Goal: Task Accomplishment & Management: Use online tool/utility

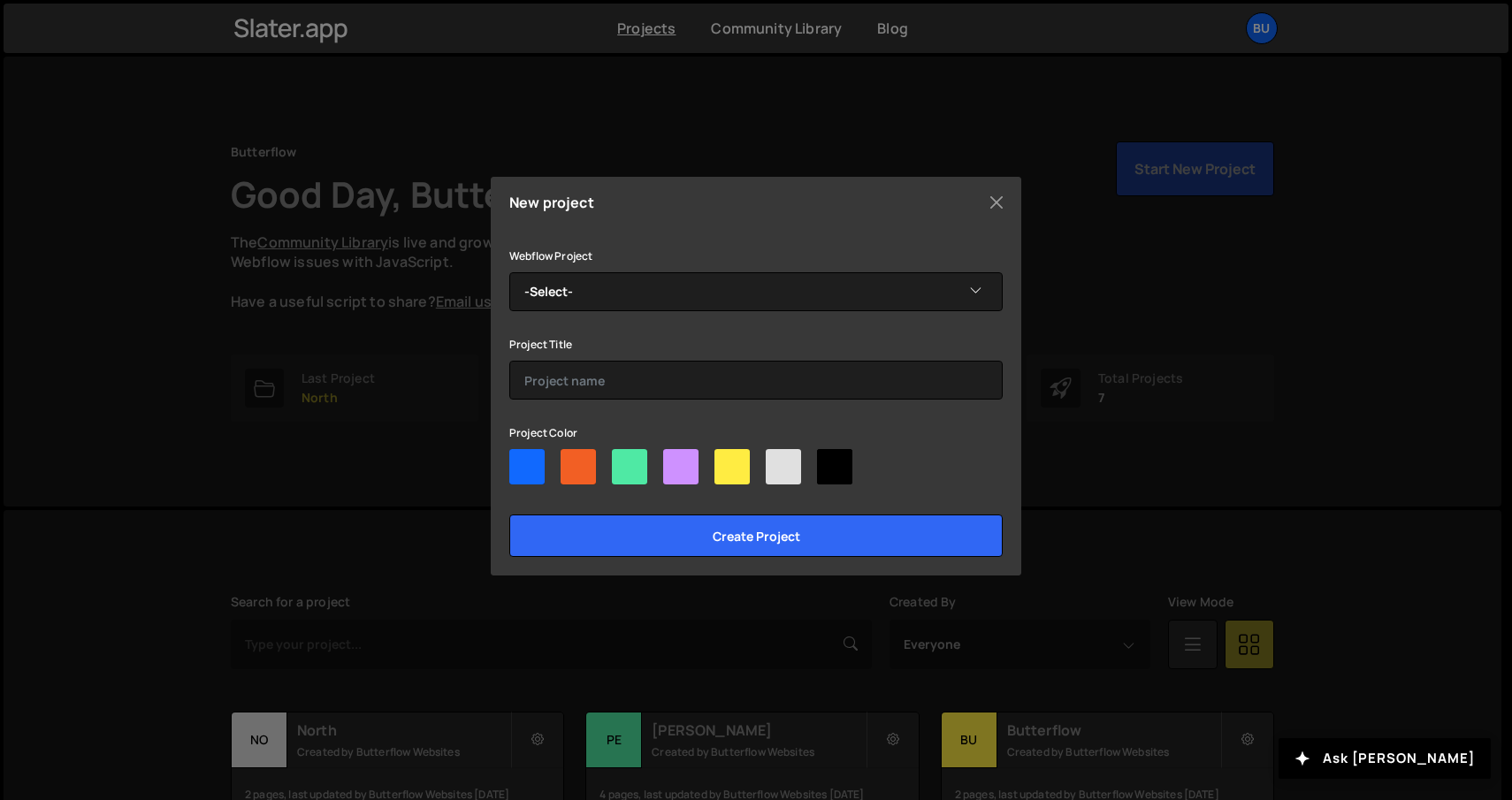
select select "68947873fee1b1880faf3b53"
click at [510, 272] on select "-Select- Superhendo" at bounding box center [756, 291] width 494 height 39
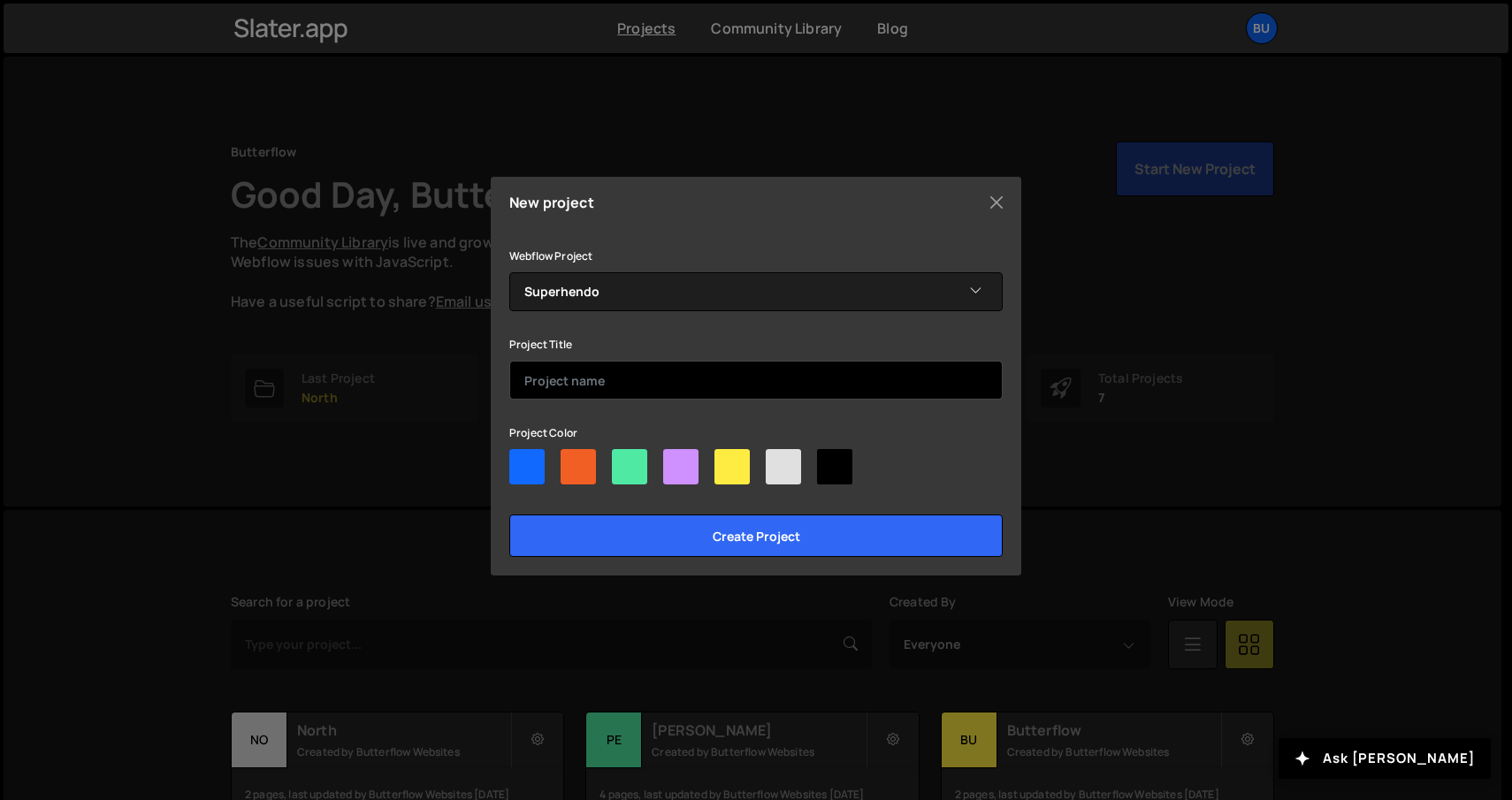
click at [664, 375] on input "text" at bounding box center [756, 380] width 494 height 39
type input "Superhendo"
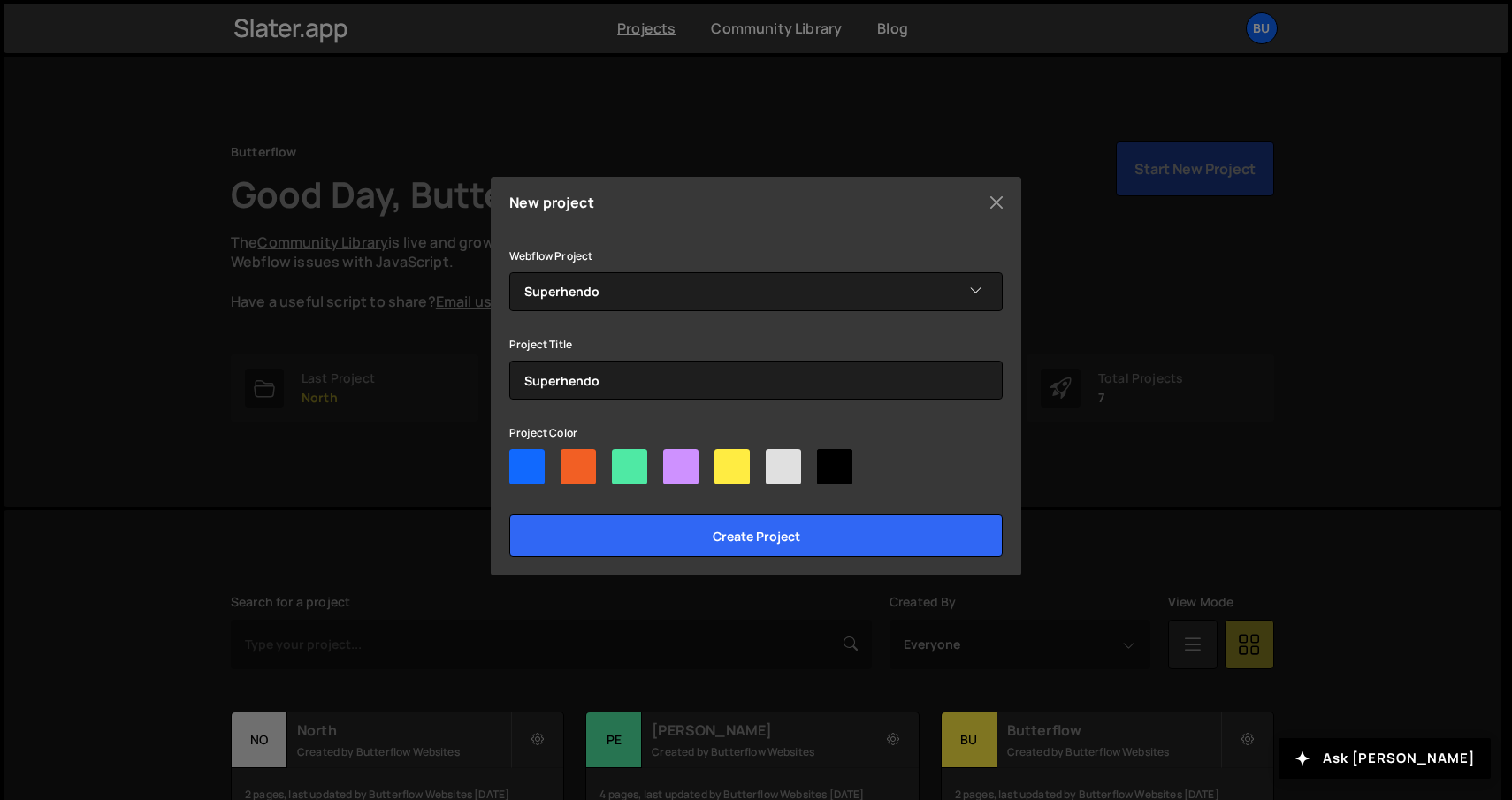
click at [580, 474] on div at bounding box center [578, 467] width 36 height 36
click at [572, 461] on input"] "radio" at bounding box center [566, 455] width 11 height 11
radio input"] "true"
click at [626, 480] on div at bounding box center [630, 467] width 36 height 36
click at [624, 461] on input"] "radio" at bounding box center [618, 455] width 11 height 11
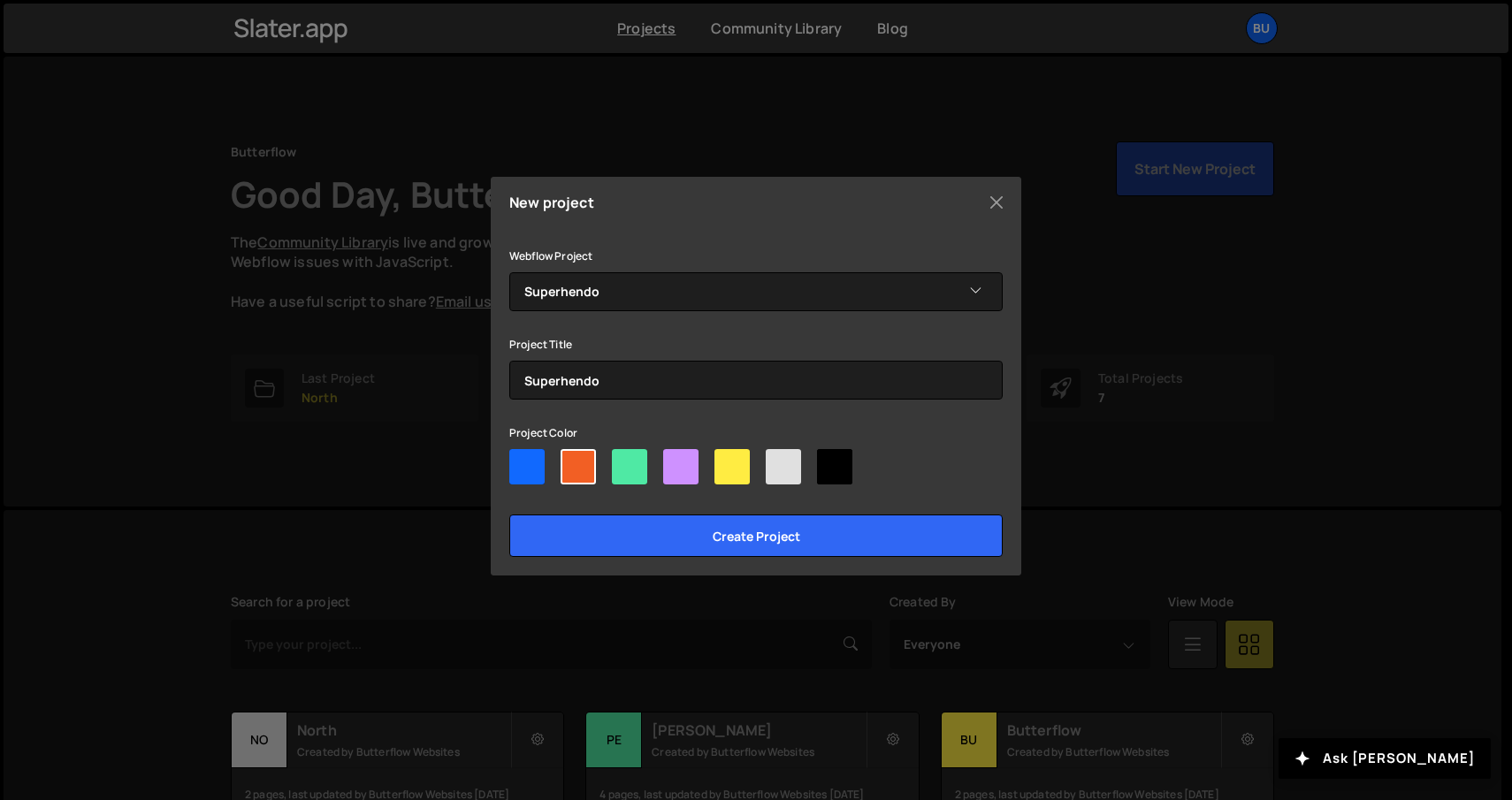
radio input"] "true"
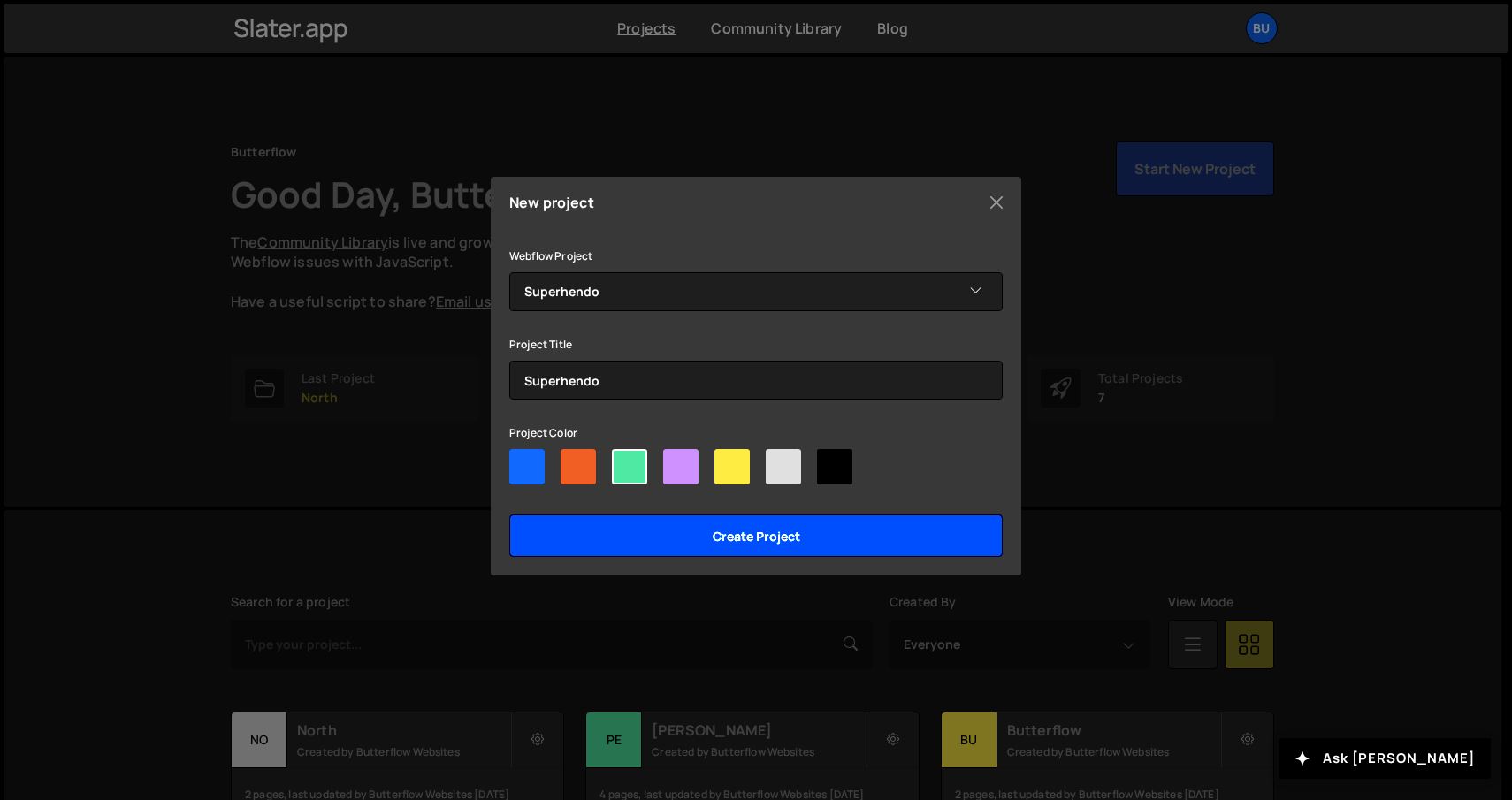
click at [631, 540] on input "Create project" at bounding box center [756, 535] width 494 height 42
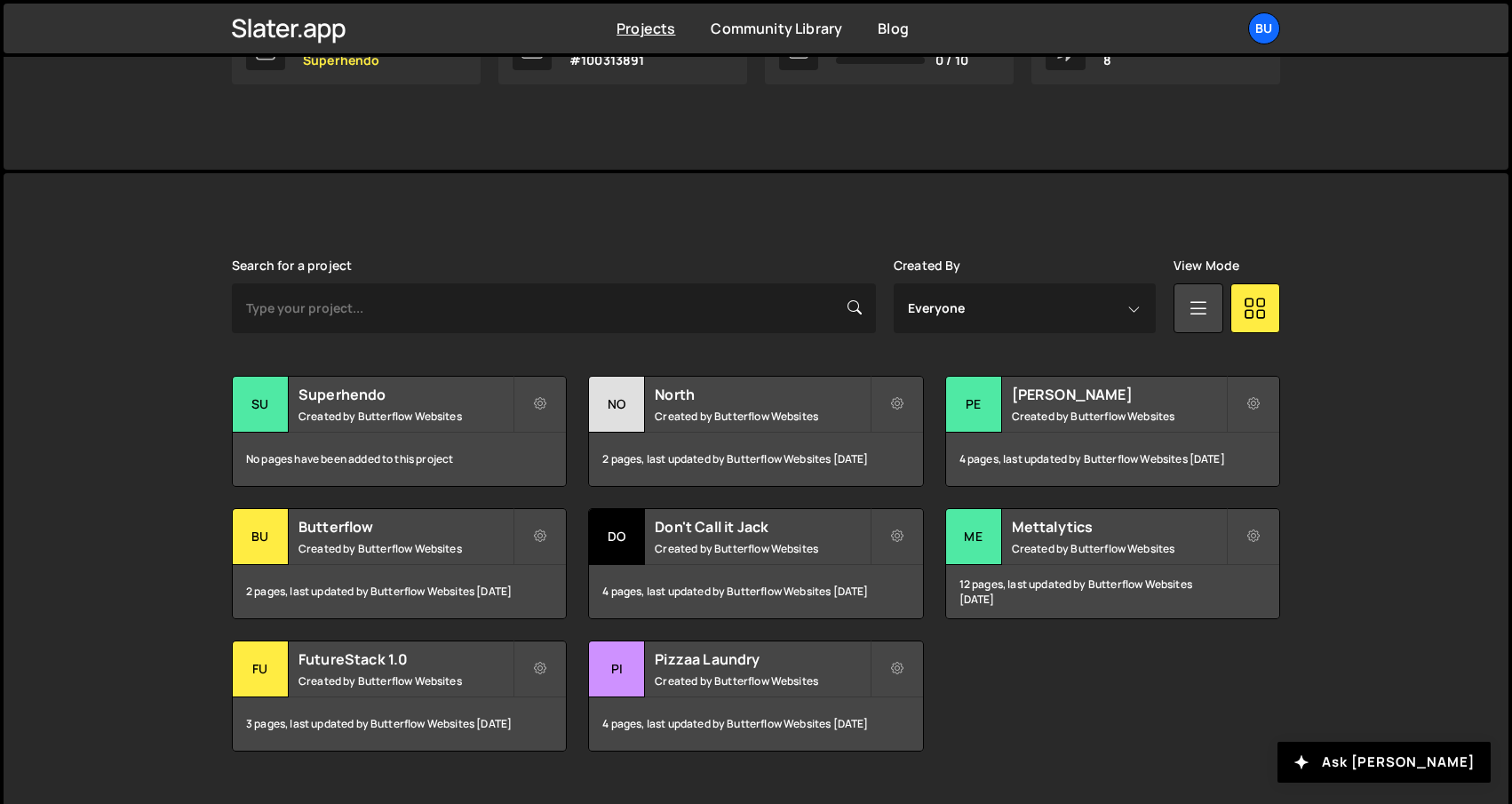
scroll to position [375, 0]
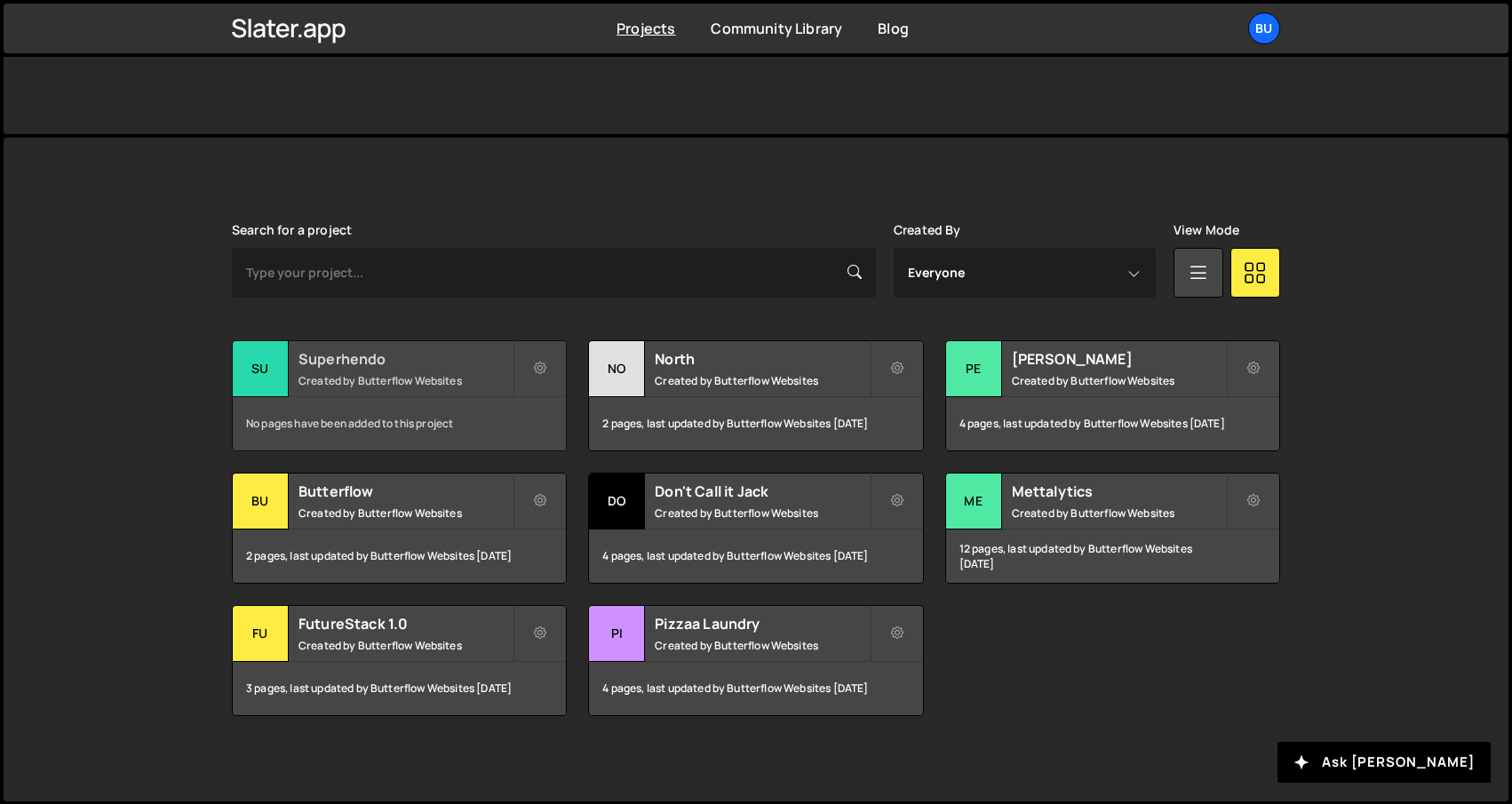
click at [421, 371] on div "Superhendo Created by Butterflow Websites" at bounding box center [400, 368] width 333 height 55
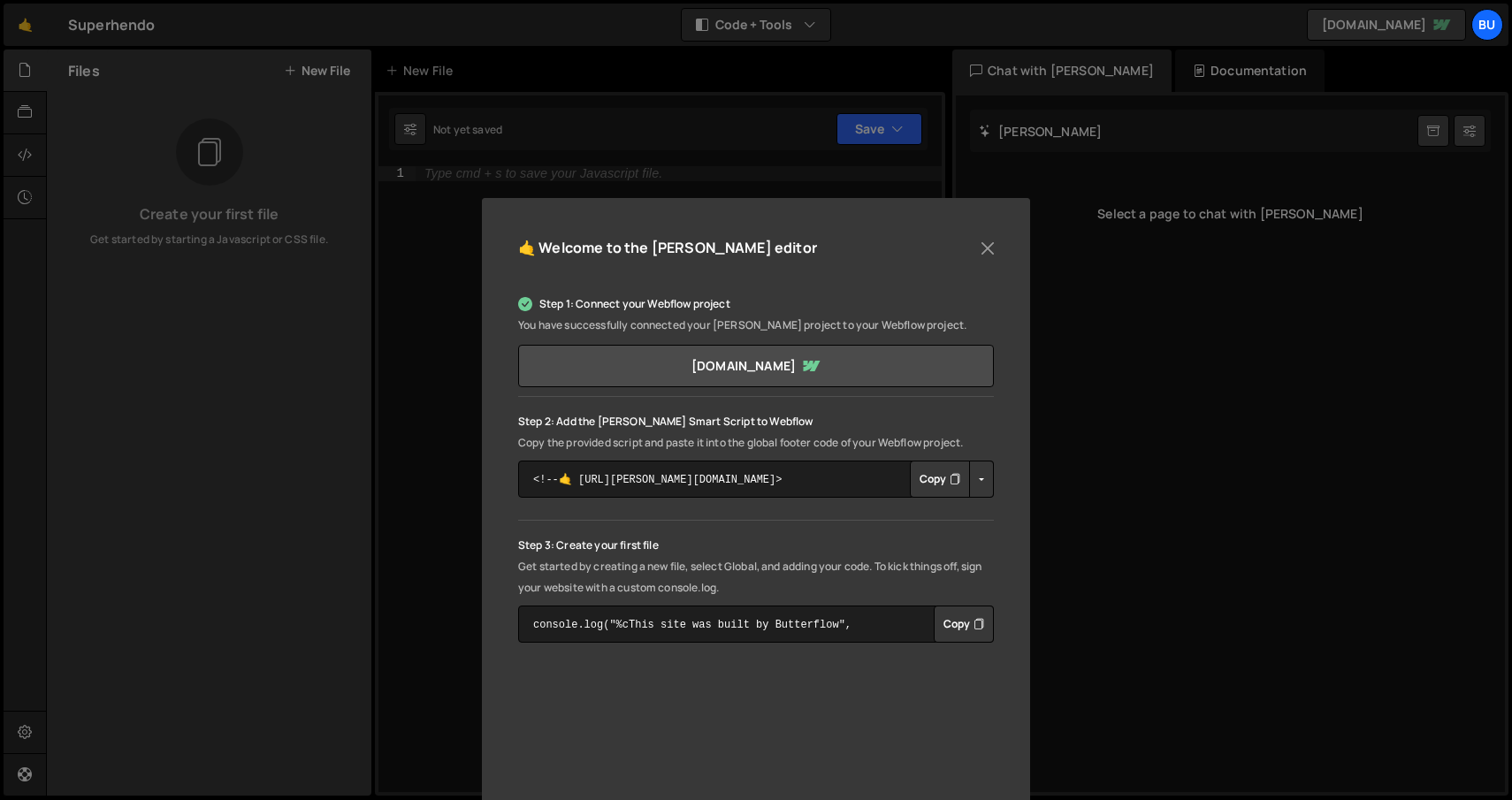
click at [938, 489] on button "Copy" at bounding box center [940, 479] width 60 height 37
click at [987, 243] on button "Close" at bounding box center [987, 249] width 26 height 26
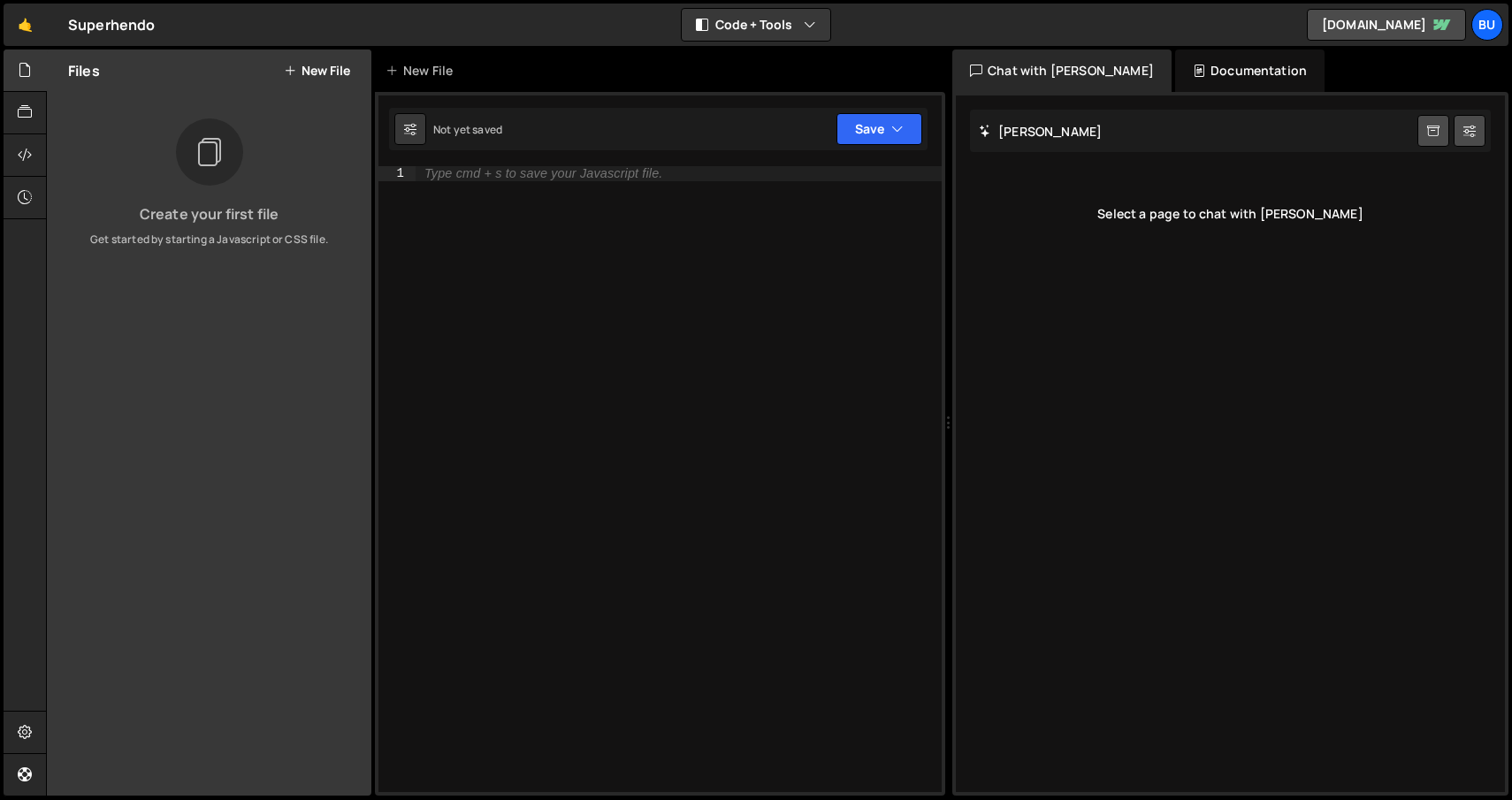
click at [317, 74] on button "New File" at bounding box center [317, 71] width 66 height 14
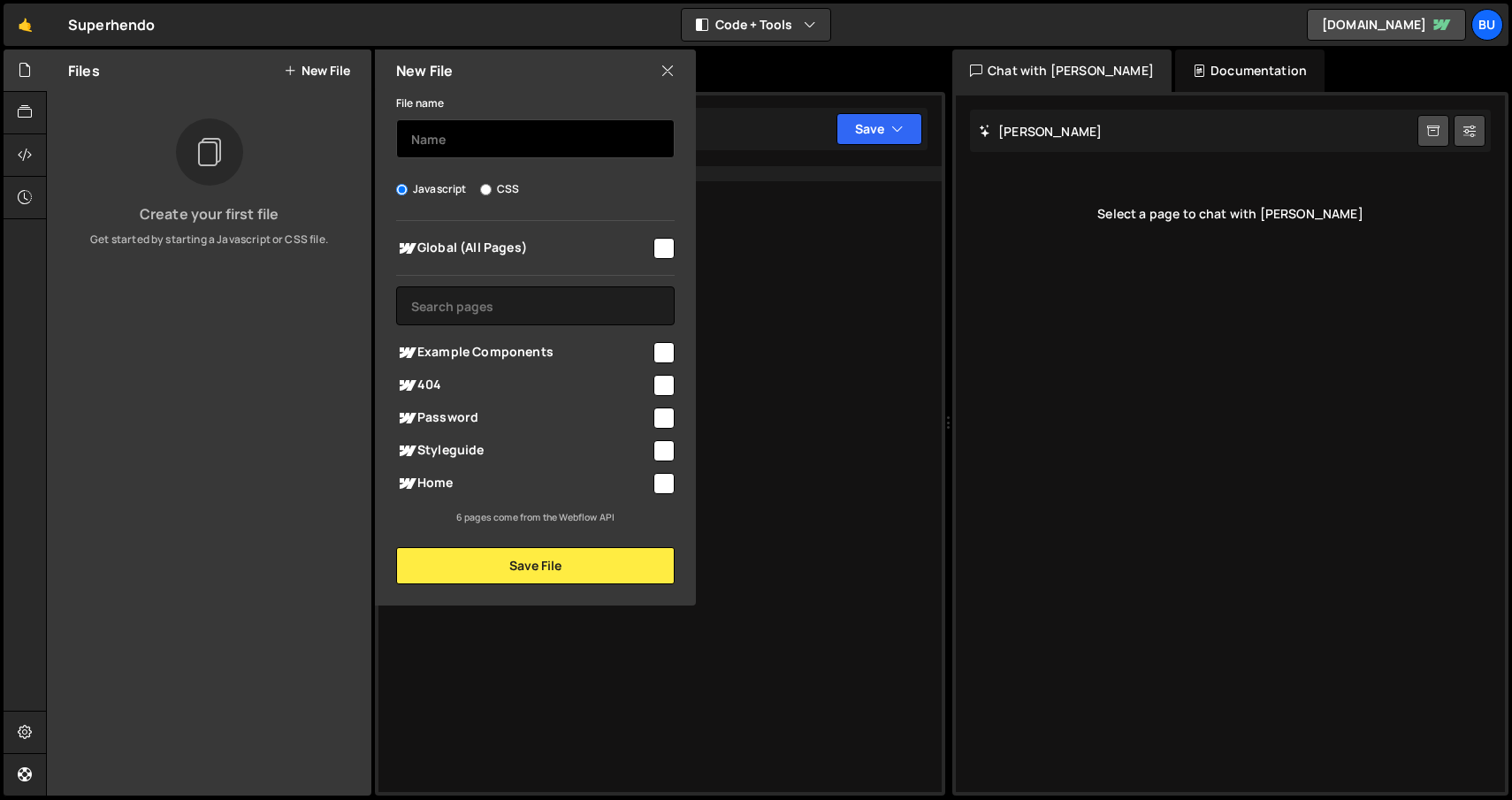
click at [449, 142] on input "text" at bounding box center [535, 139] width 279 height 39
type input "Video Hover"
click at [638, 180] on div "Javascript CSS" at bounding box center [535, 188] width 279 height 18
click at [670, 253] on input "checkbox" at bounding box center [664, 248] width 22 height 22
checkbox input "true"
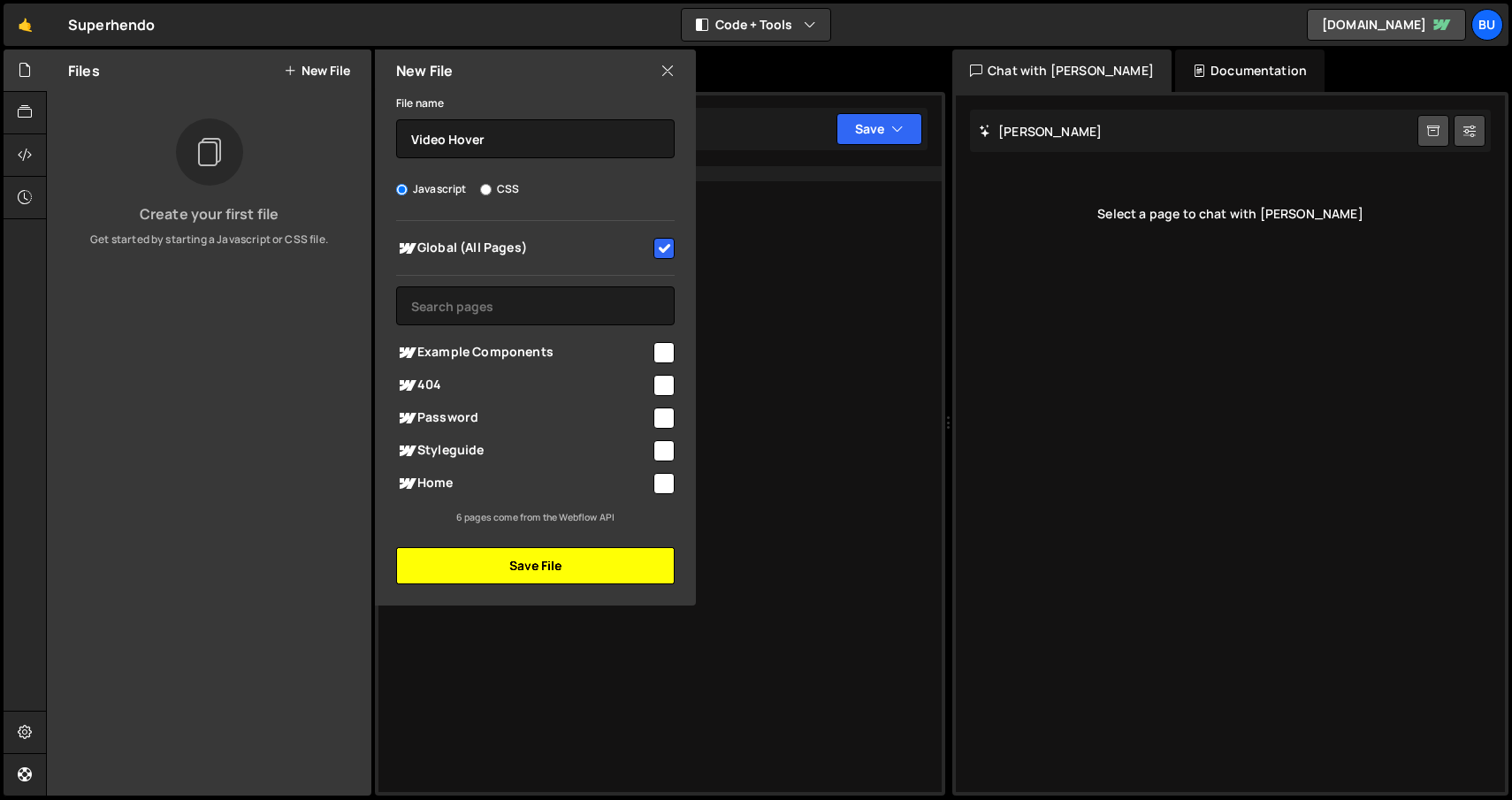
click at [606, 568] on button "Save File" at bounding box center [535, 565] width 279 height 37
checkbox input "false"
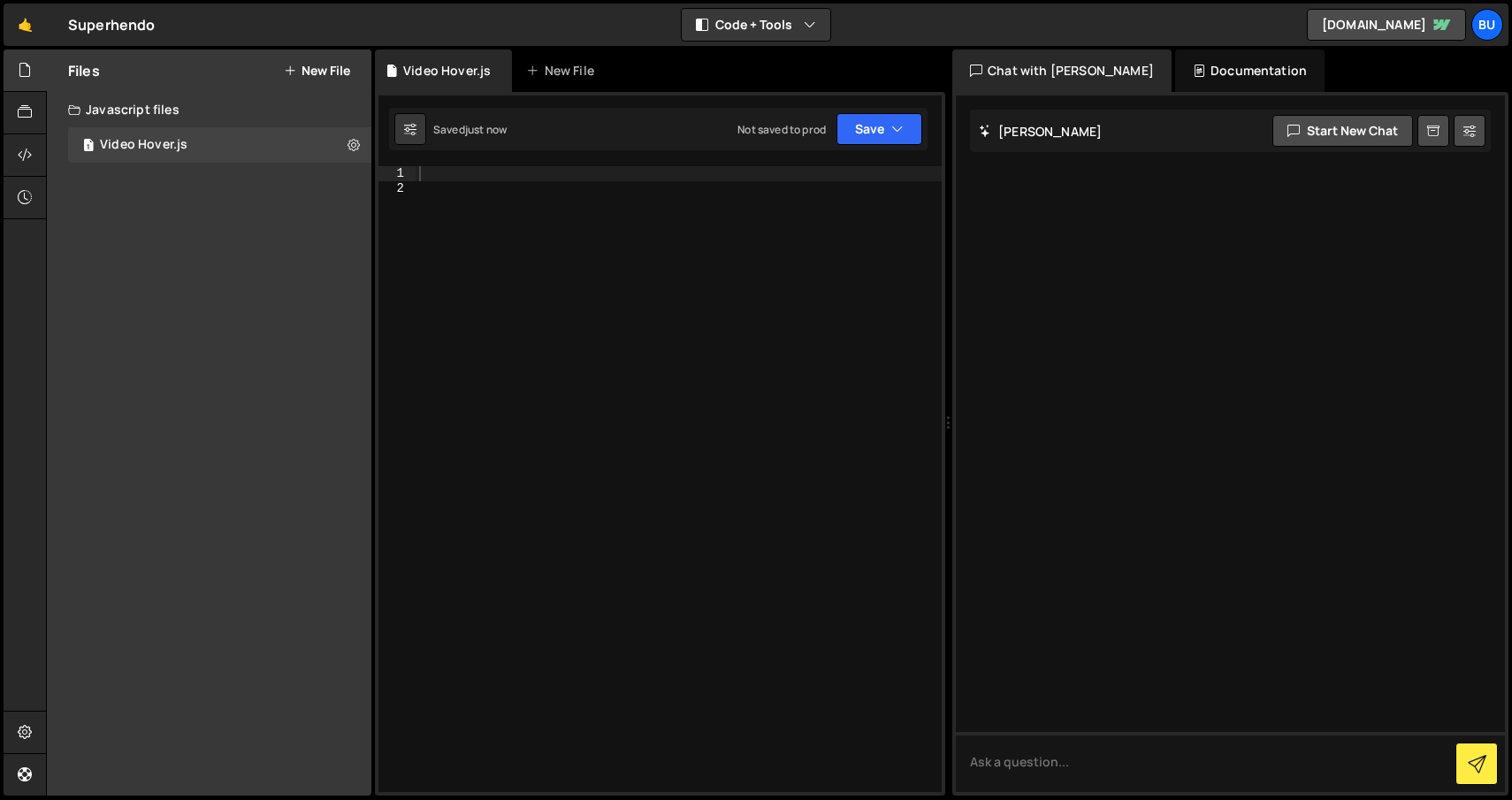
click at [342, 65] on button "New File" at bounding box center [317, 71] width 66 height 14
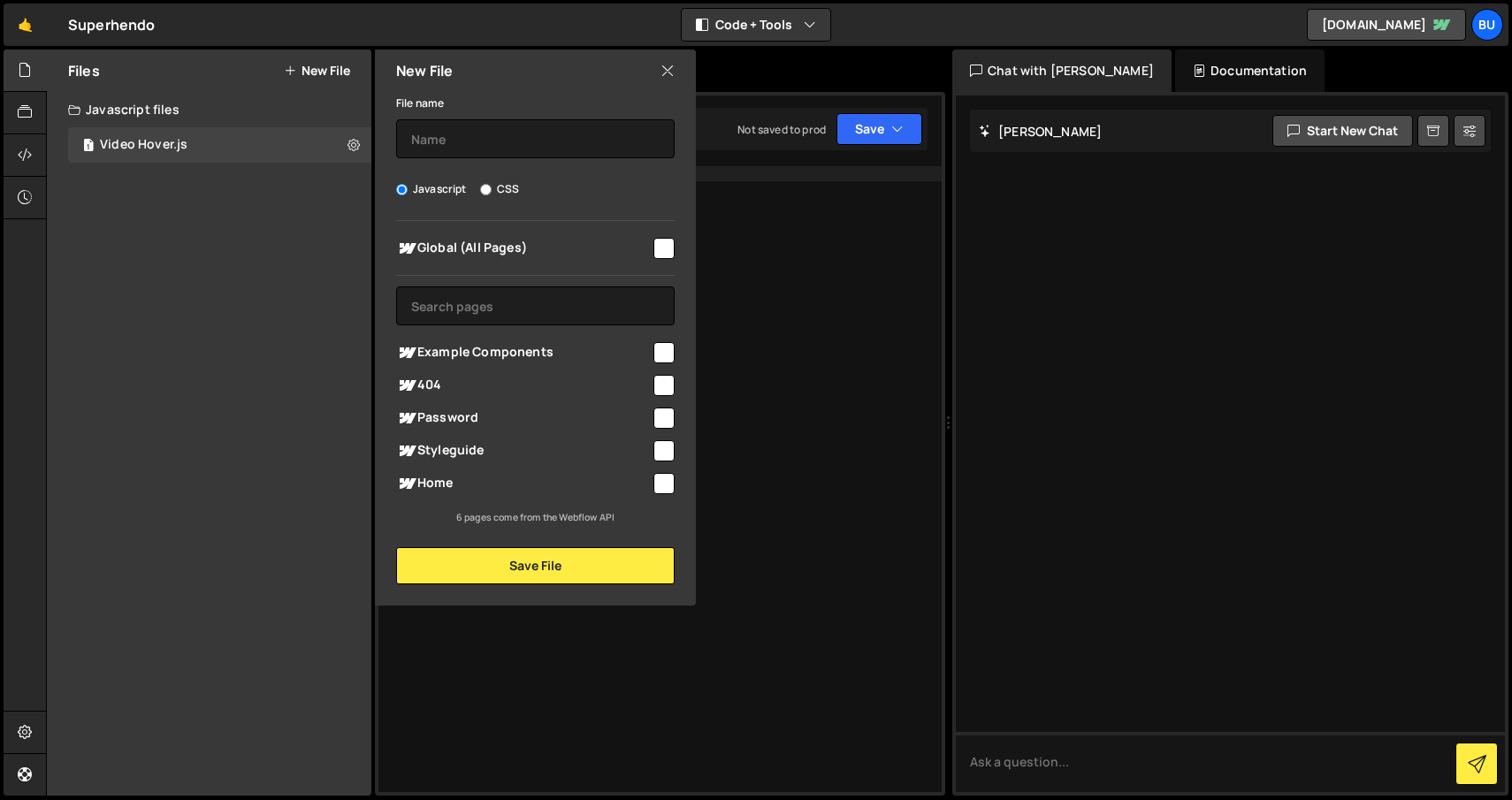
click at [509, 188] on label "CSS" at bounding box center [499, 188] width 39 height 18
click at [492, 188] on input "CSS" at bounding box center [486, 189] width 11 height 11
radio input "true"
click at [471, 132] on input "text" at bounding box center [535, 139] width 279 height 39
type input "Video Hover"
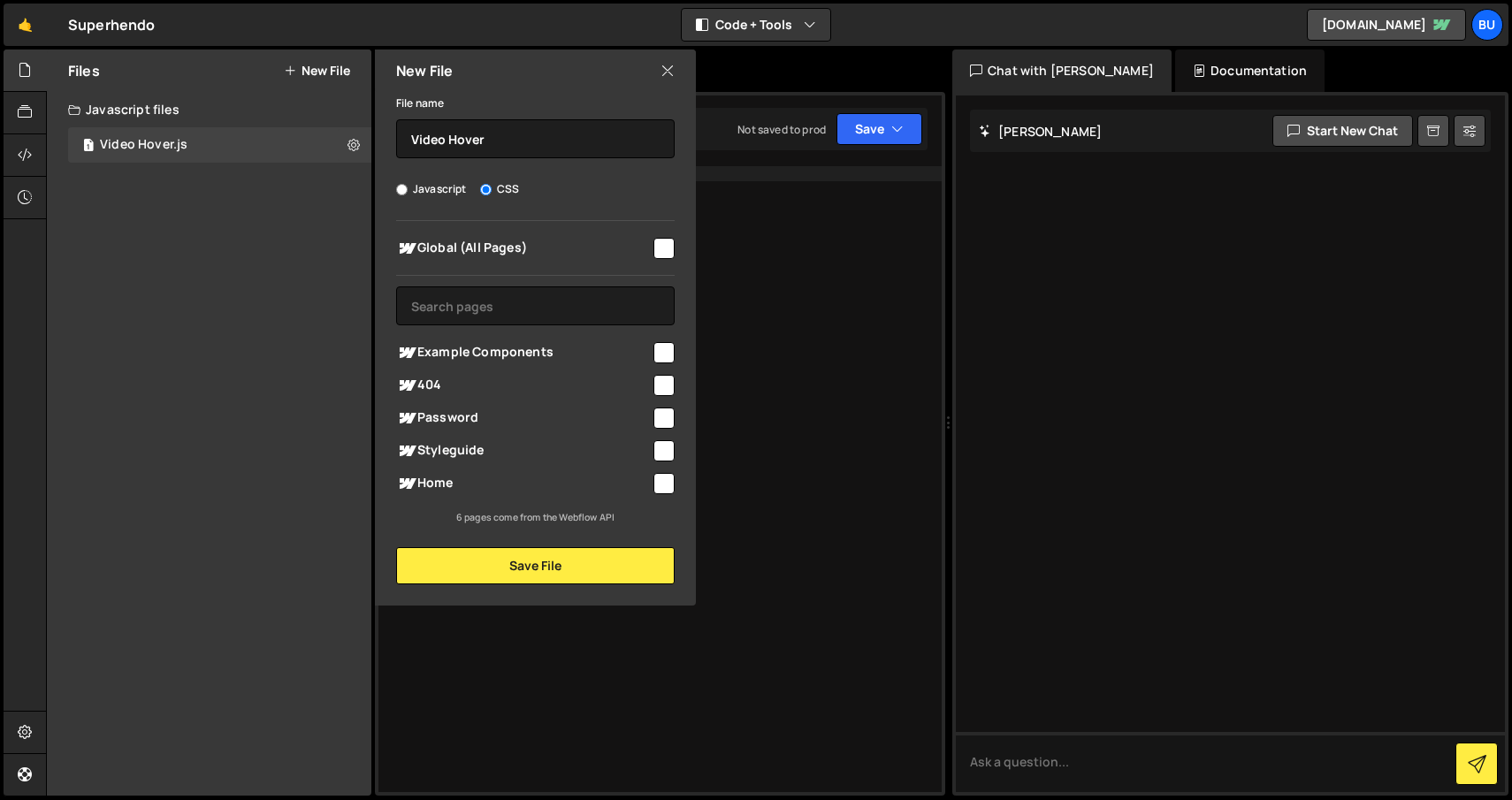
click at [671, 258] on input "checkbox" at bounding box center [664, 248] width 22 height 22
checkbox input "true"
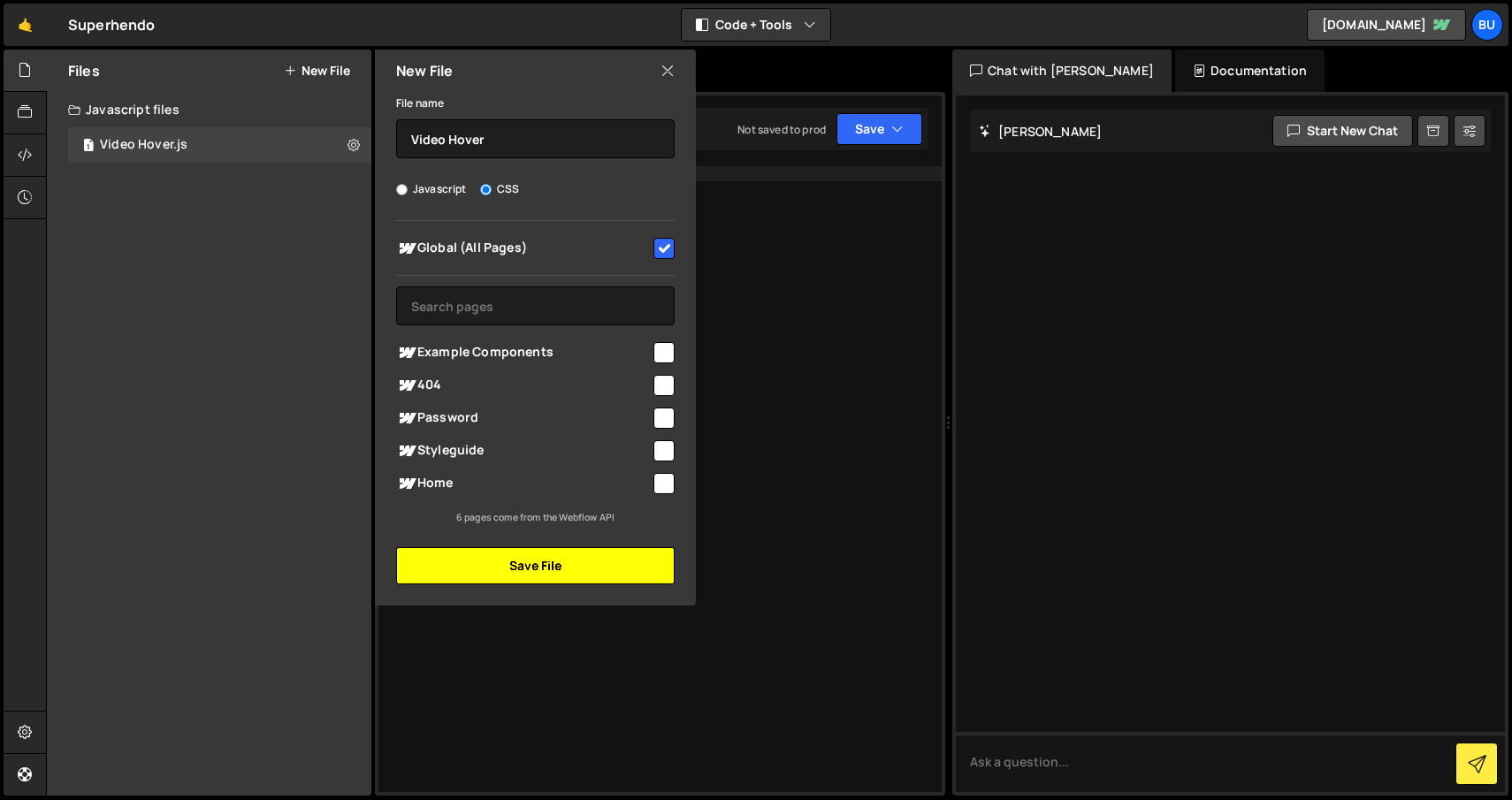
click at [554, 559] on button "Save File" at bounding box center [535, 565] width 279 height 37
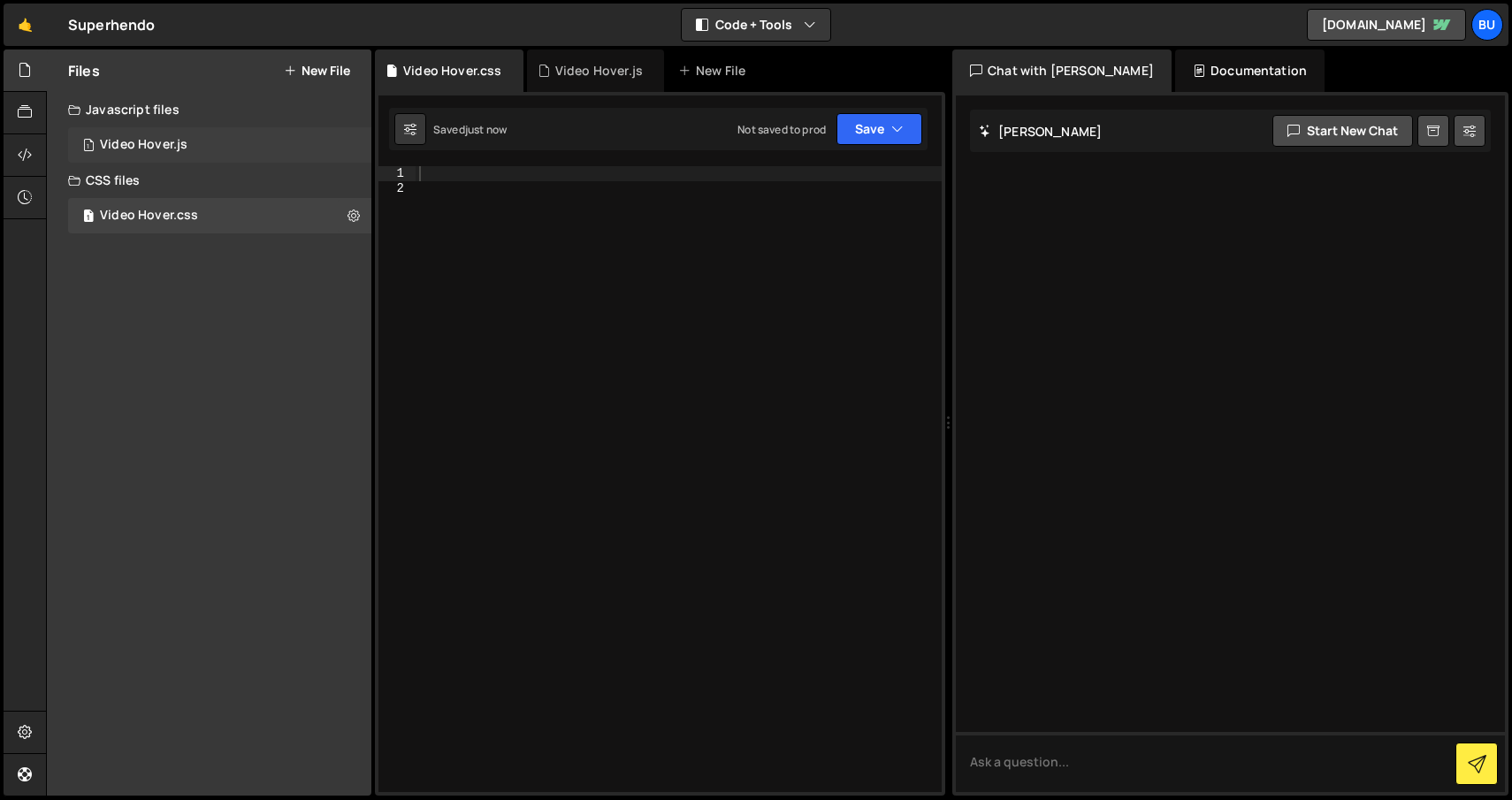
click at [236, 142] on div "1 Video Hover.js 0" at bounding box center [219, 145] width 303 height 36
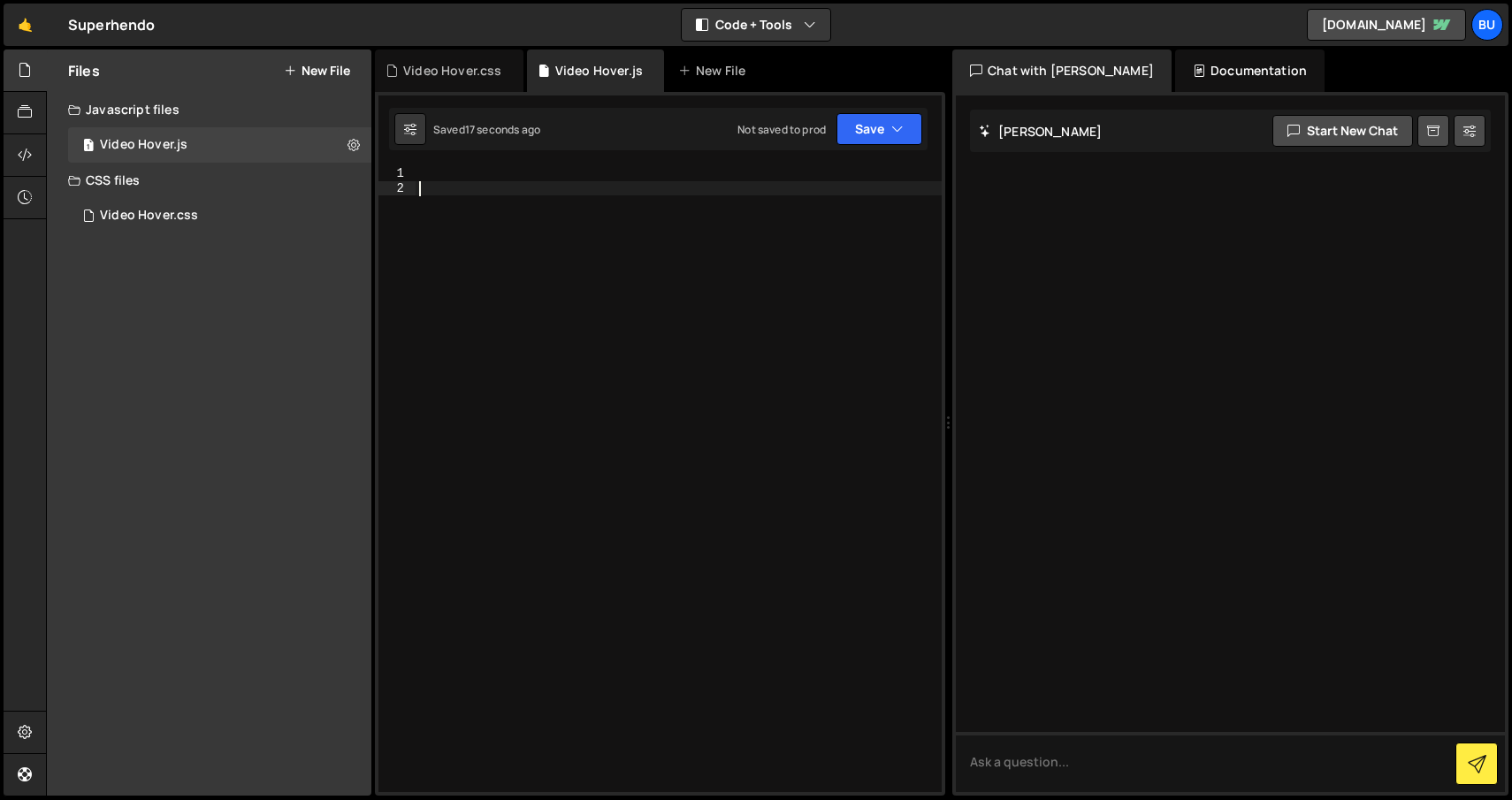
click at [539, 204] on div at bounding box center [678, 494] width 526 height 656
paste textarea "<script>"
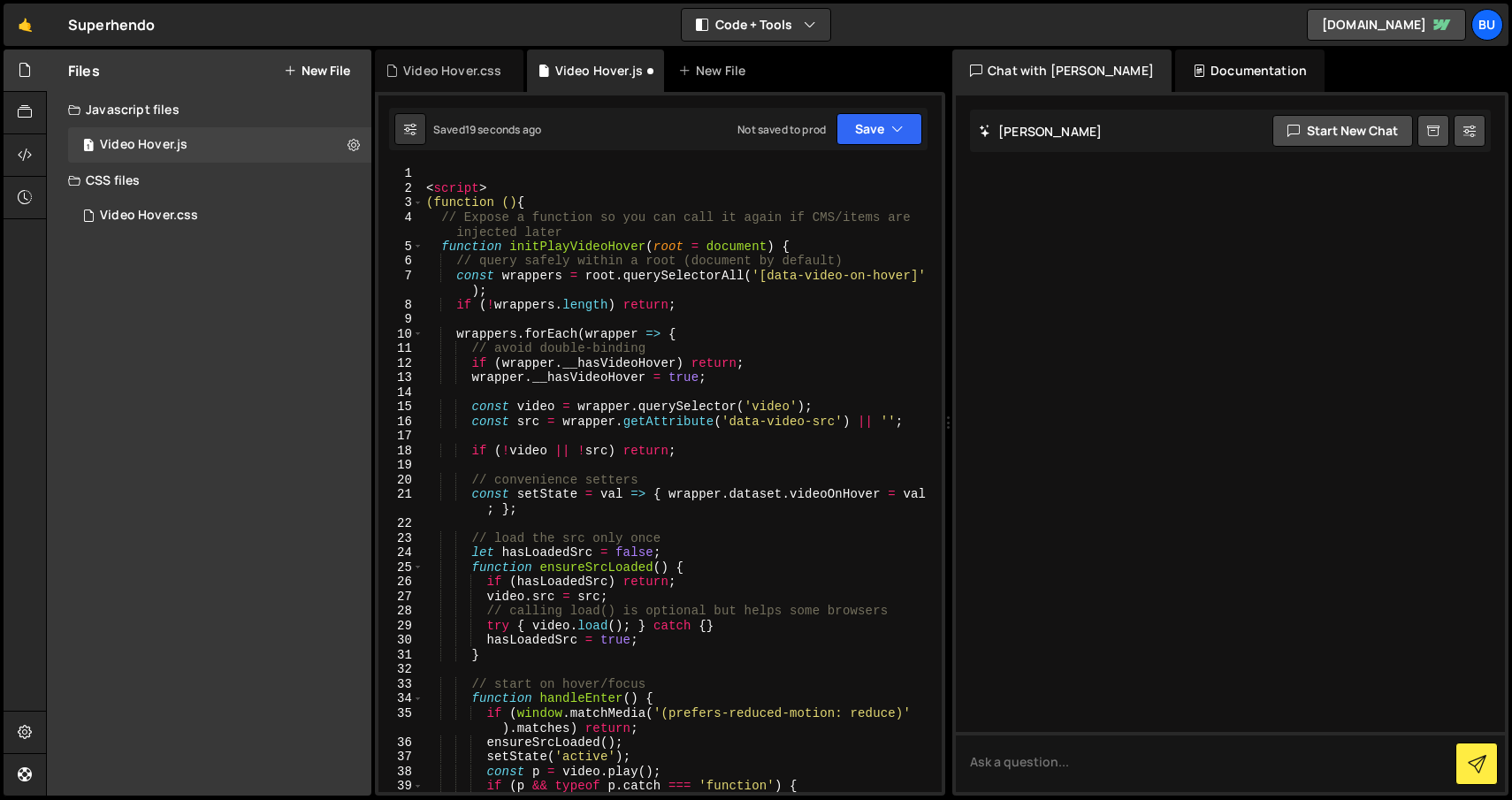
click at [525, 194] on div "< script > (function () { // Expose a function so you can call it again if CMS/…" at bounding box center [678, 494] width 512 height 656
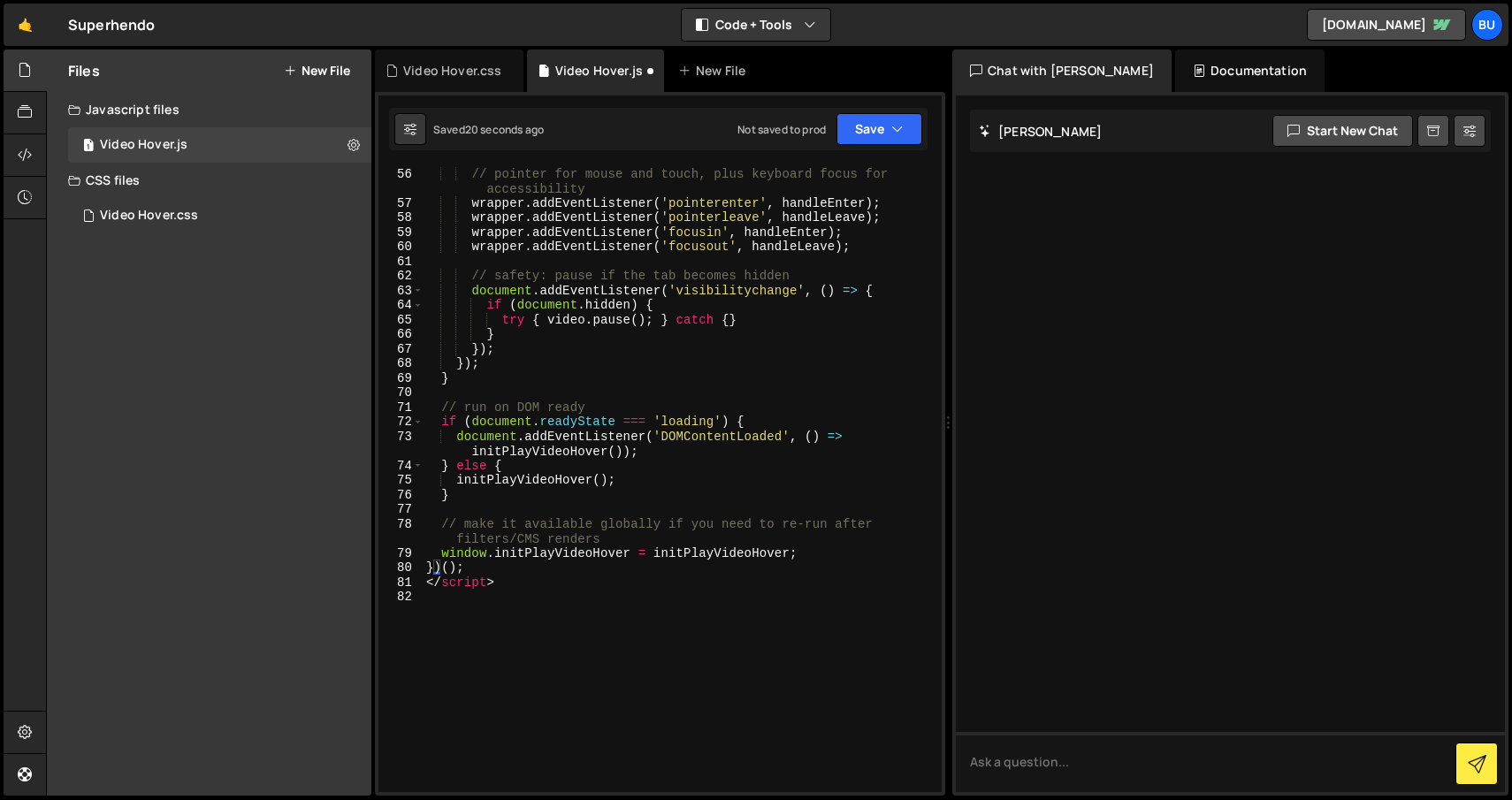
scroll to position [978, 0]
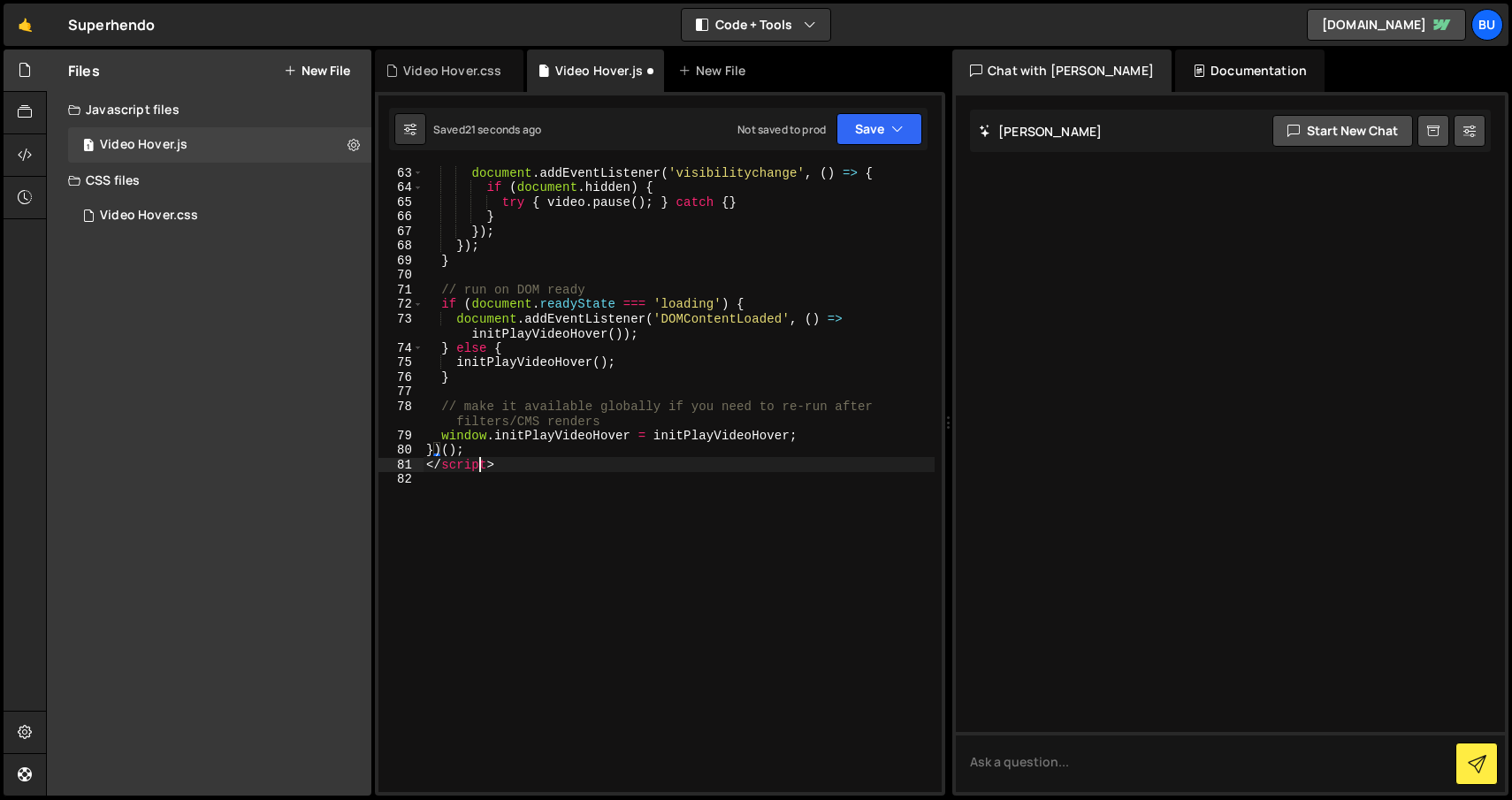
click at [481, 468] on div "document . addEventListener ( 'visibilitychange' , ( ) => { if ( document . hid…" at bounding box center [678, 494] width 512 height 656
type textarea "</script>"
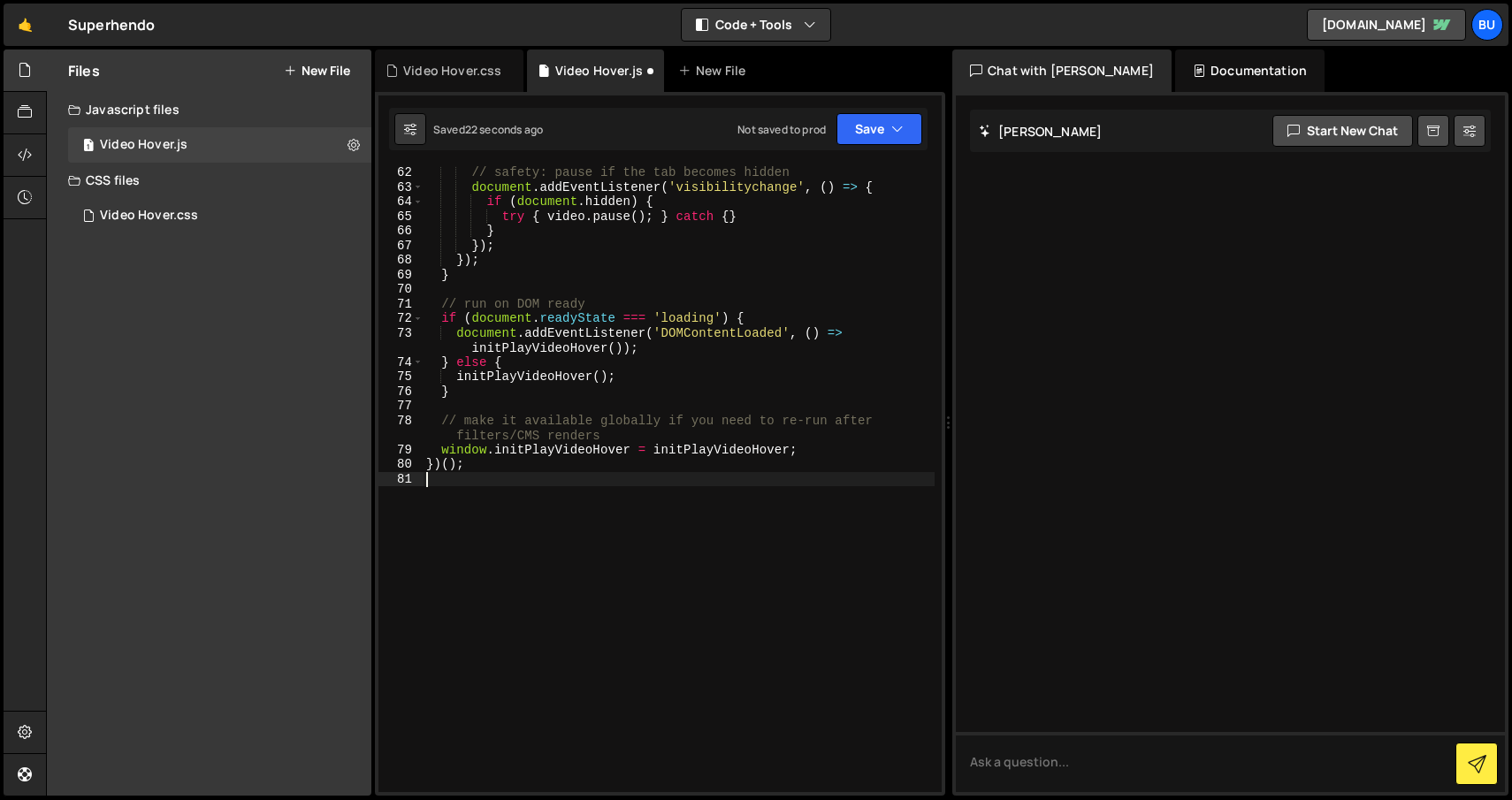
scroll to position [964, 0]
type textarea "})();"
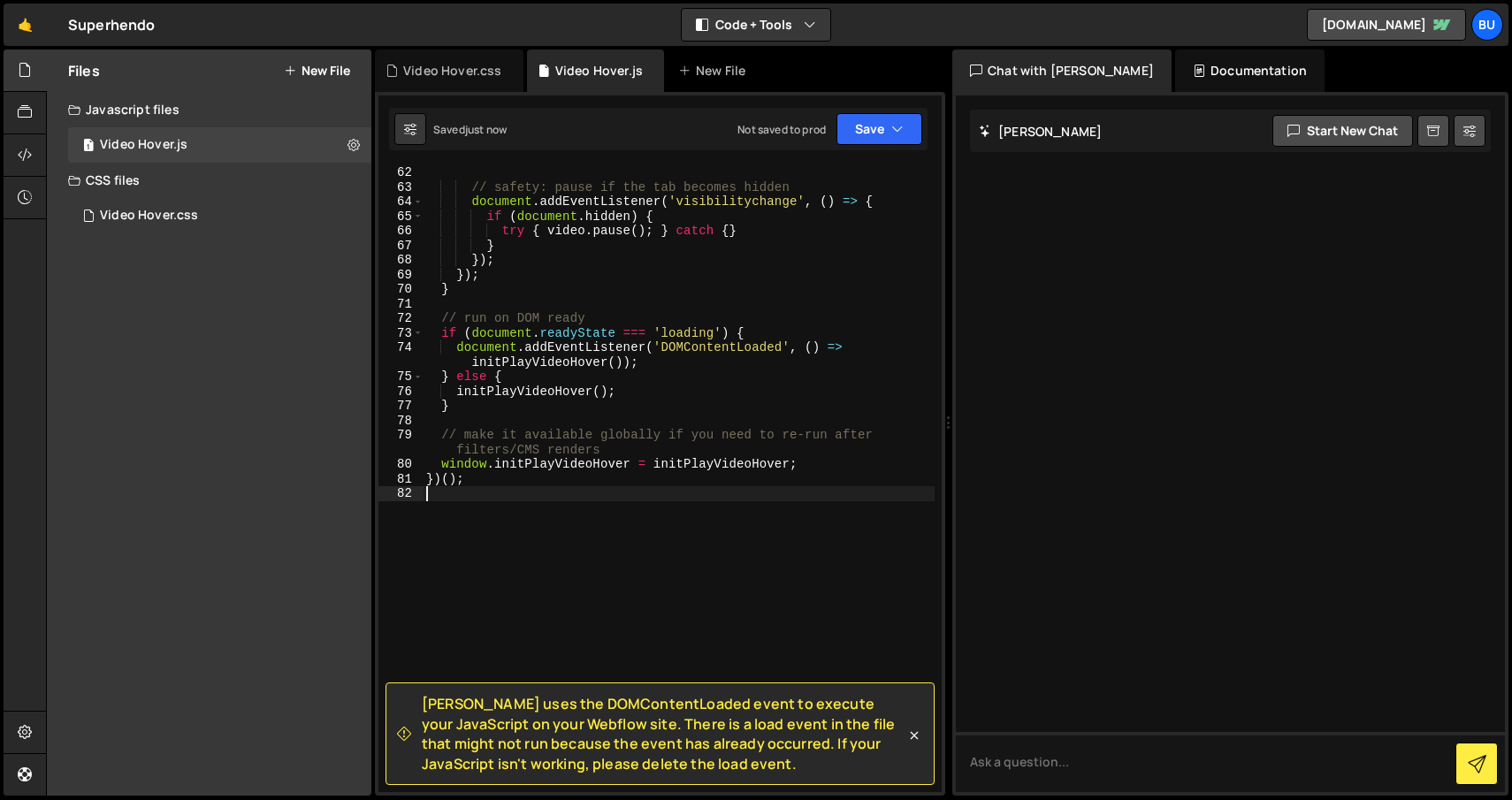
click at [583, 620] on div "// safety: pause if the tab becomes hidden document . addEventListener ( 'visib…" at bounding box center [678, 494] width 512 height 656
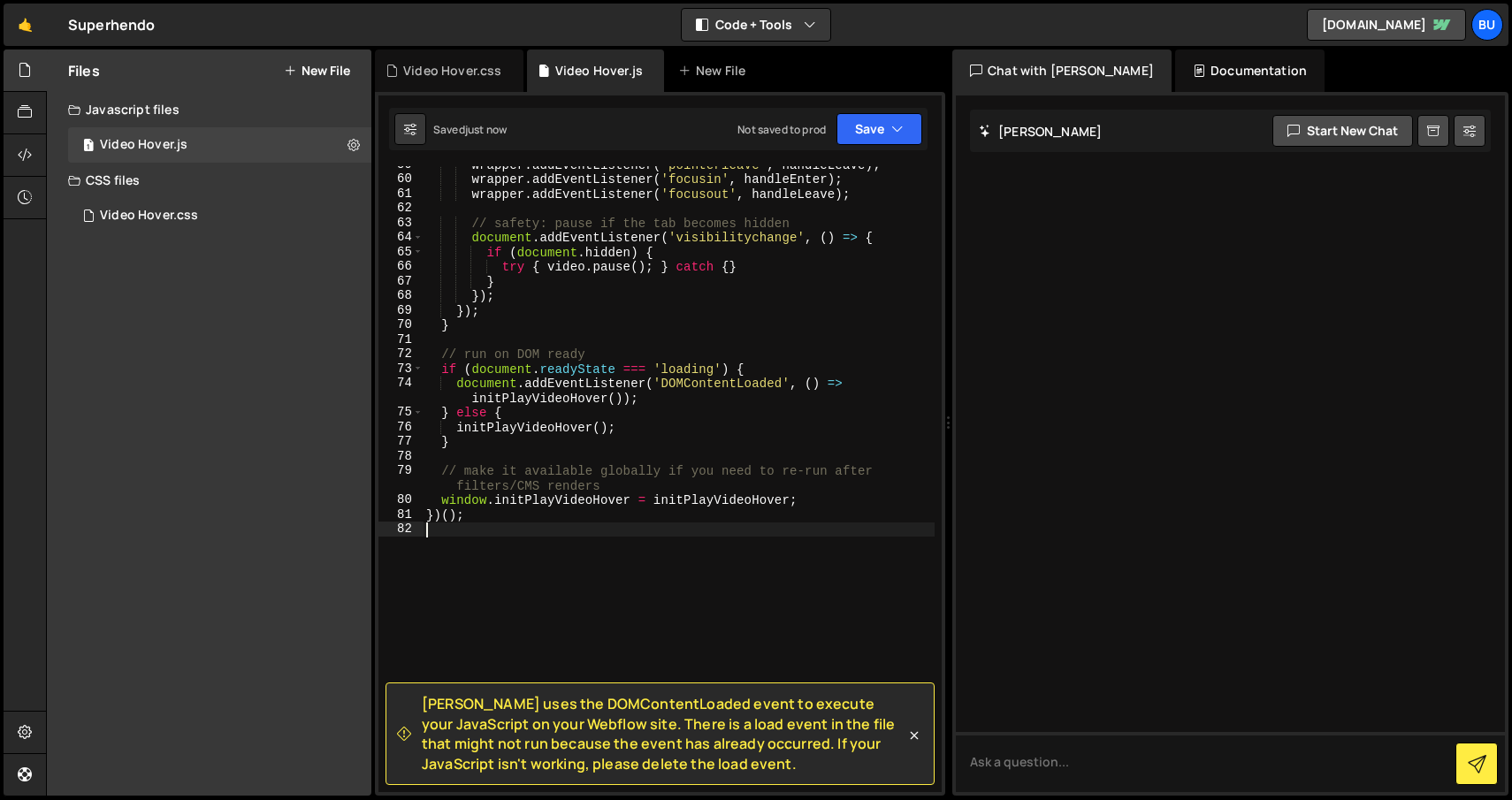
scroll to position [929, 0]
click at [505, 592] on div "wrapper . addEventListener ( 'pointerleave' , handleLeave ) ; wrapper . addEven…" at bounding box center [678, 484] width 512 height 656
type textarea "})();"
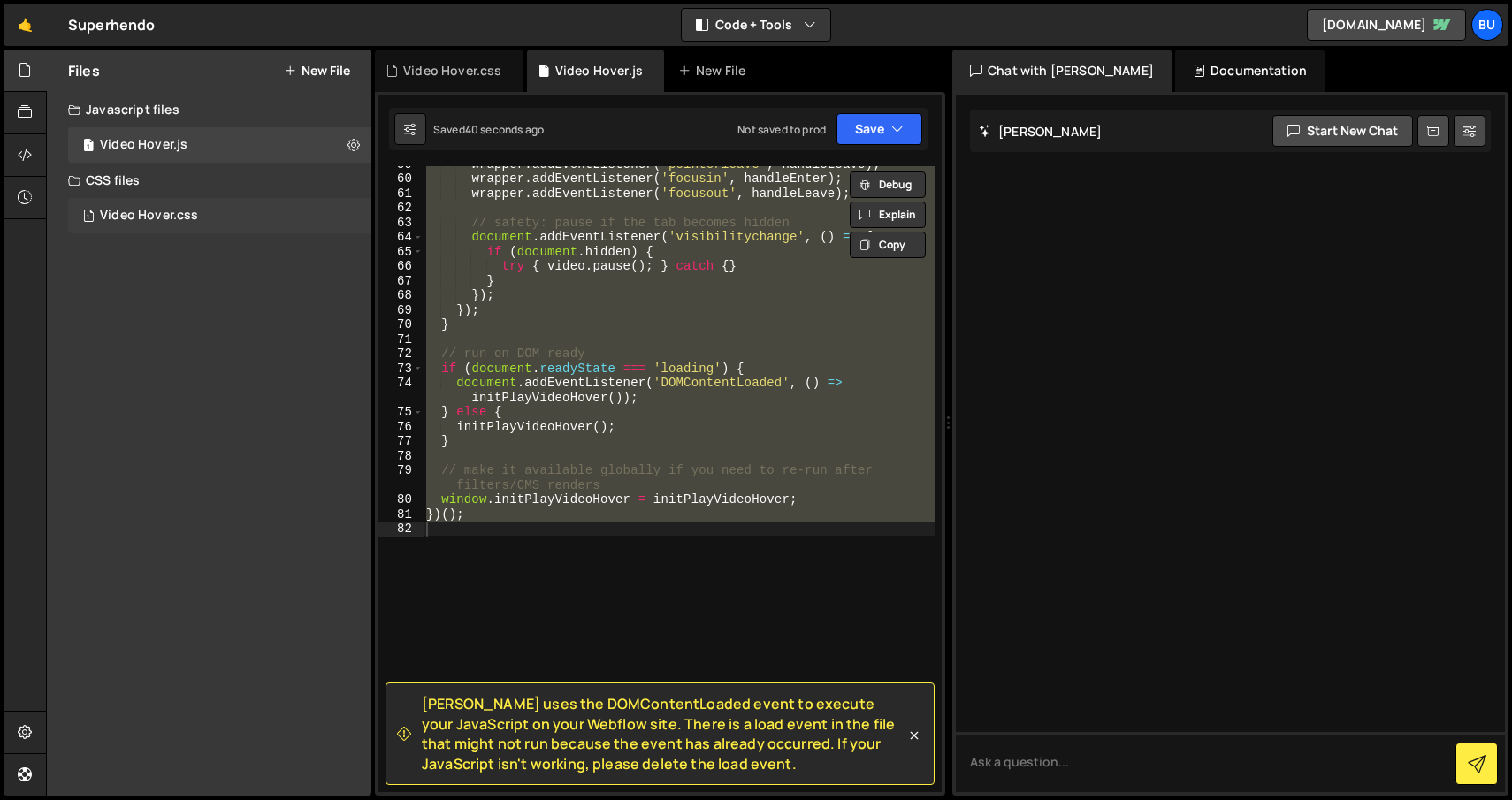
click at [221, 210] on div "1 Video Hover.css 0" at bounding box center [219, 216] width 303 height 36
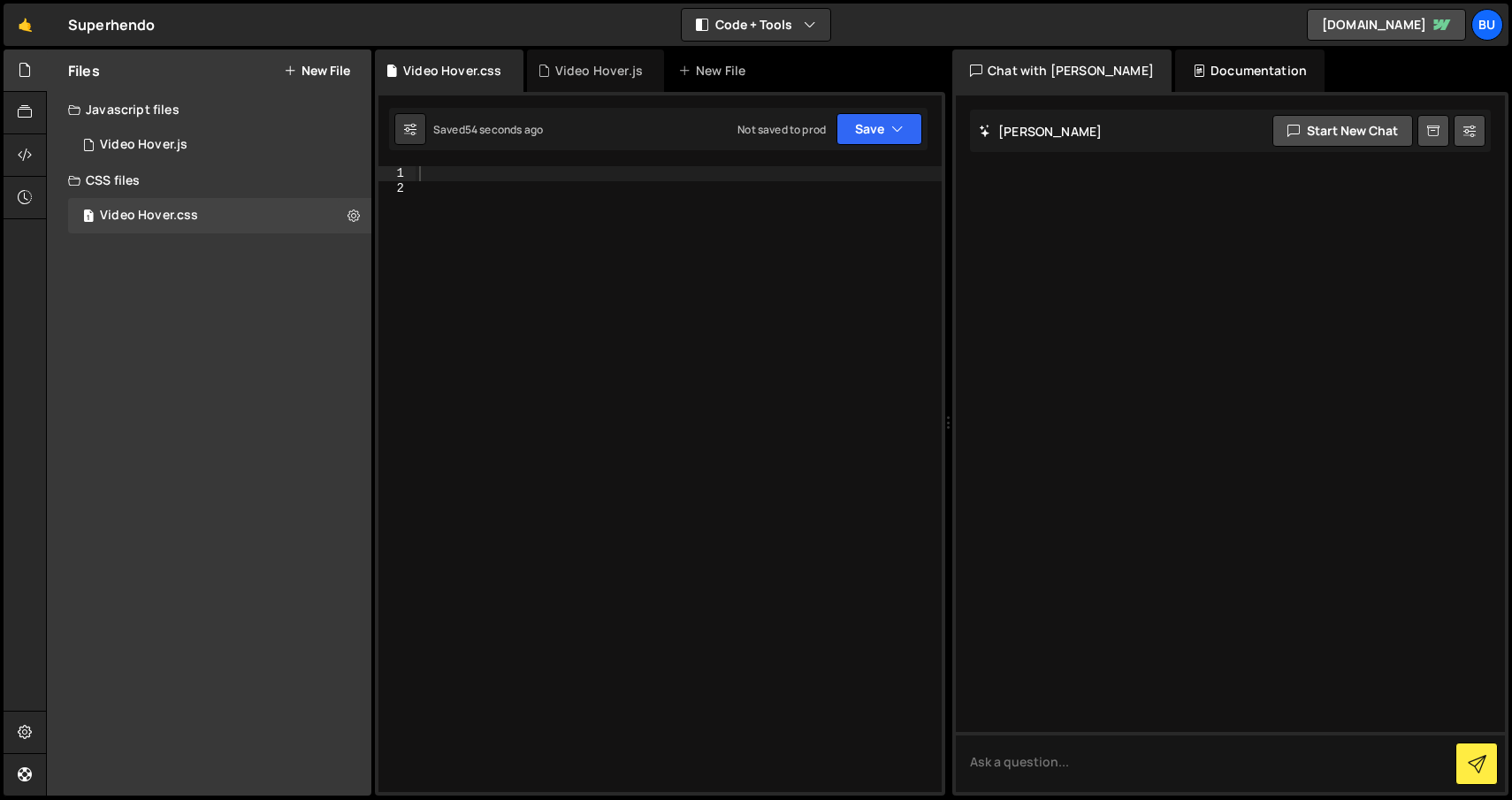
click at [490, 238] on div at bounding box center [678, 494] width 526 height 656
paste textarea "}"
type textarea "}"
click at [508, 270] on div "/* when active, reveal the video */ [ data-video-on-hover = " active " ] .video…" at bounding box center [678, 494] width 526 height 656
click at [199, 148] on div "1 Video Hover.js 0" at bounding box center [219, 145] width 303 height 36
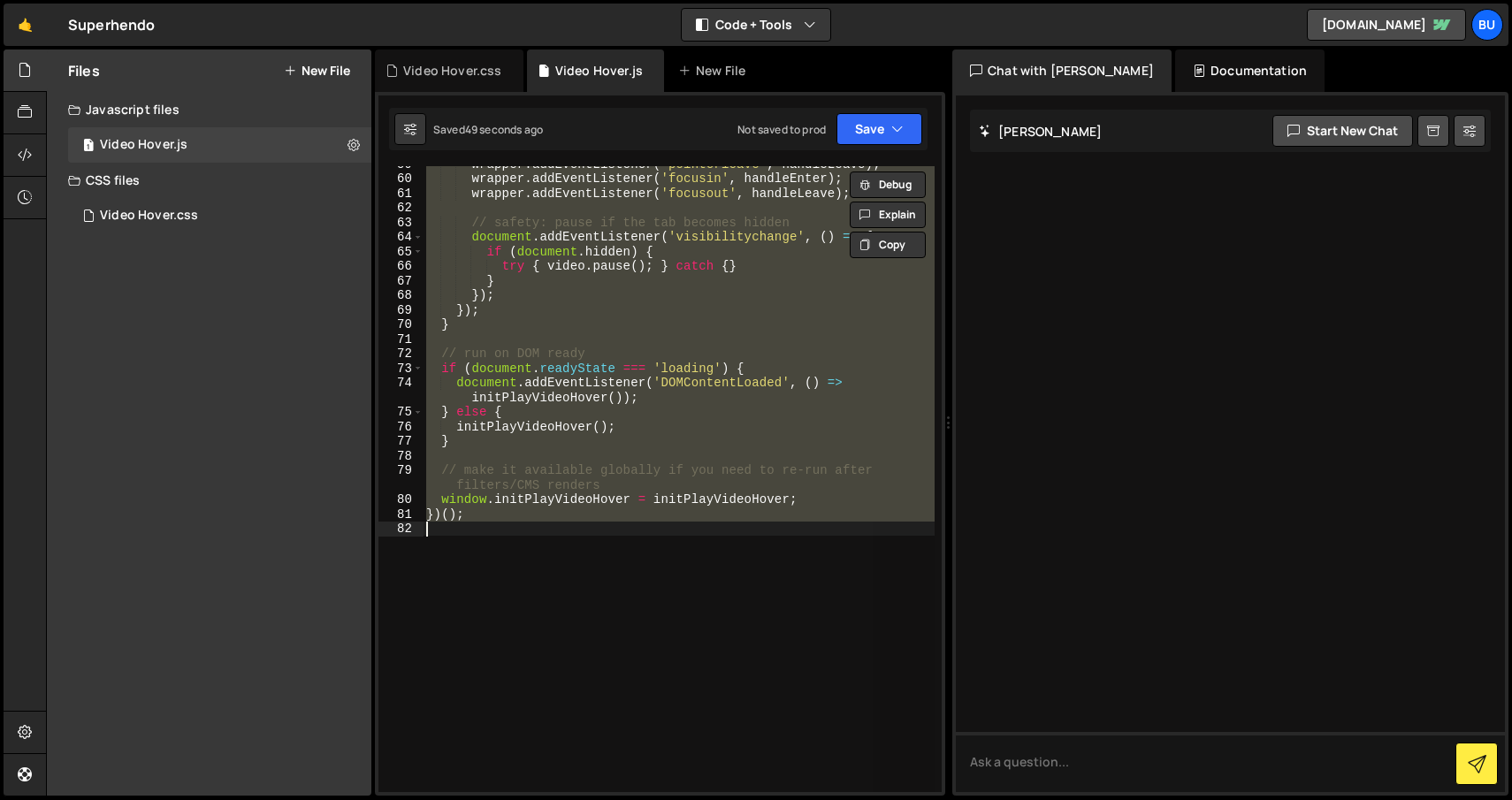
click at [572, 526] on div "wrapper . addEventListener ( 'pointerleave' , handleLeave ) ; wrapper . addEven…" at bounding box center [678, 479] width 512 height 627
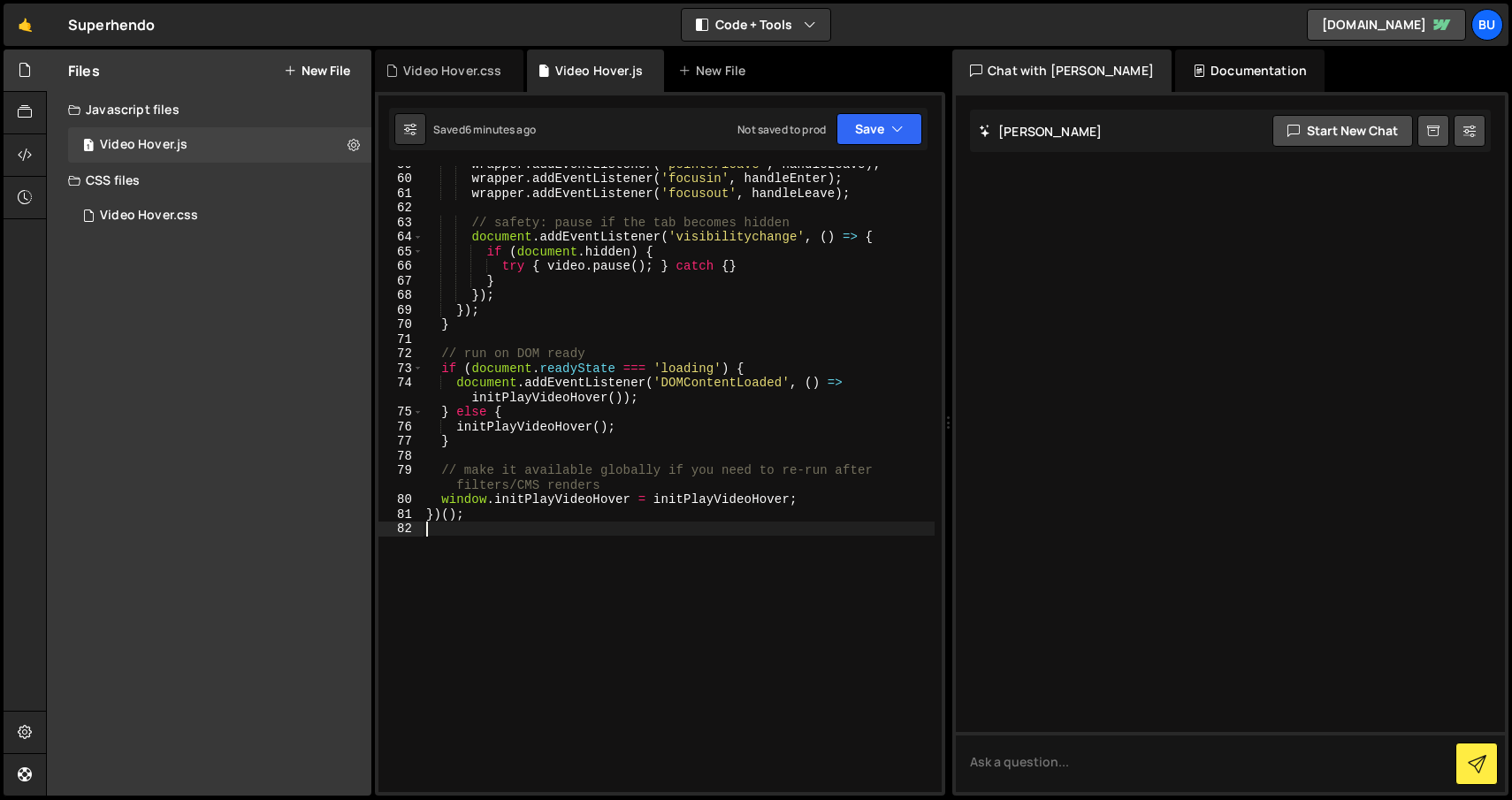
click at [813, 268] on div "wrapper . addEventListener ( 'pointerleave' , handleLeave ) ; wrapper . addEven…" at bounding box center [678, 484] width 512 height 656
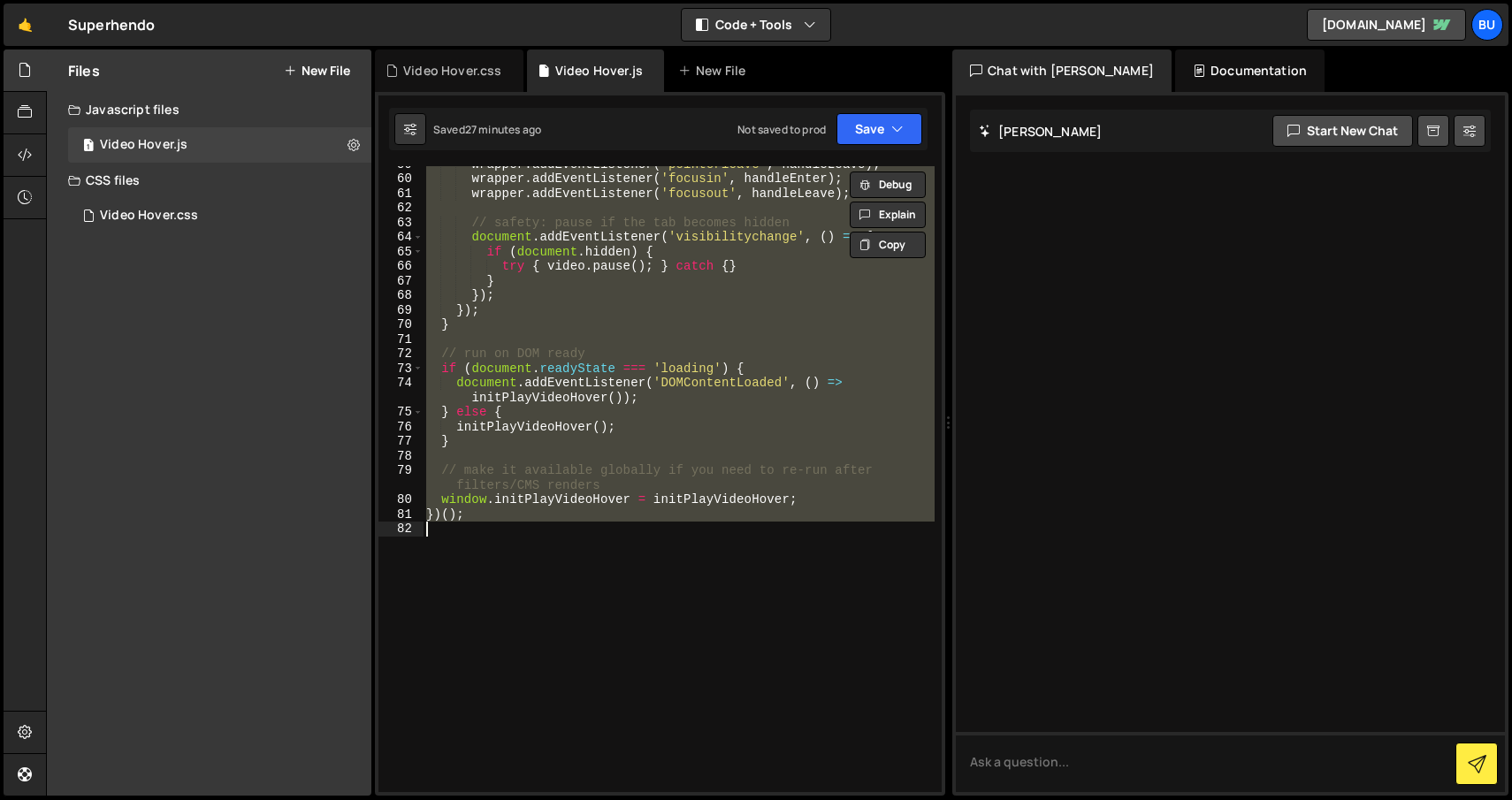
click at [728, 293] on div "wrapper . addEventListener ( 'pointerleave' , handleLeave ) ; wrapper . addEven…" at bounding box center [678, 479] width 512 height 627
type textarea "});"
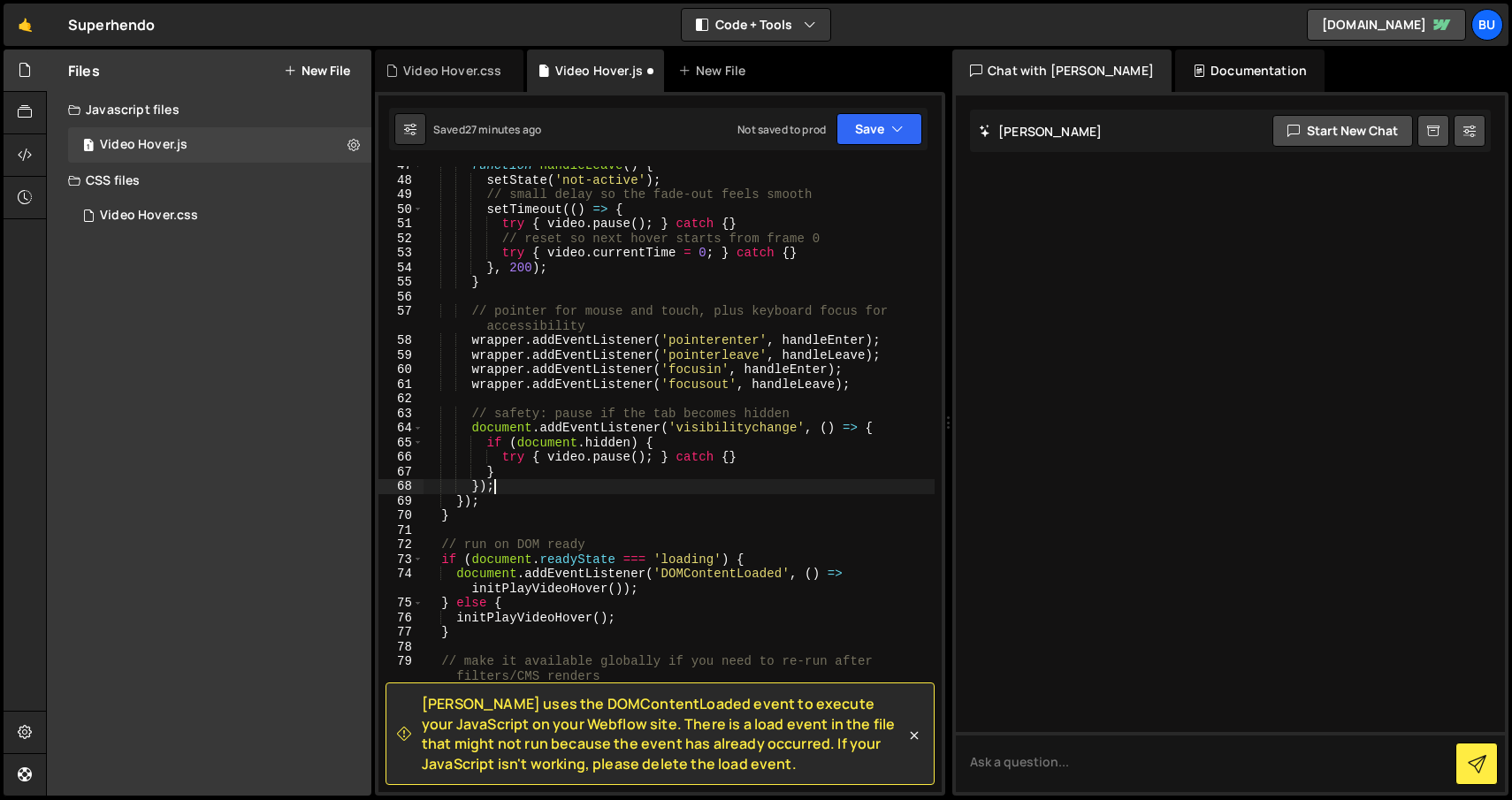
scroll to position [738, 0]
click at [220, 210] on div "1 Video Hover.css 0" at bounding box center [219, 216] width 303 height 36
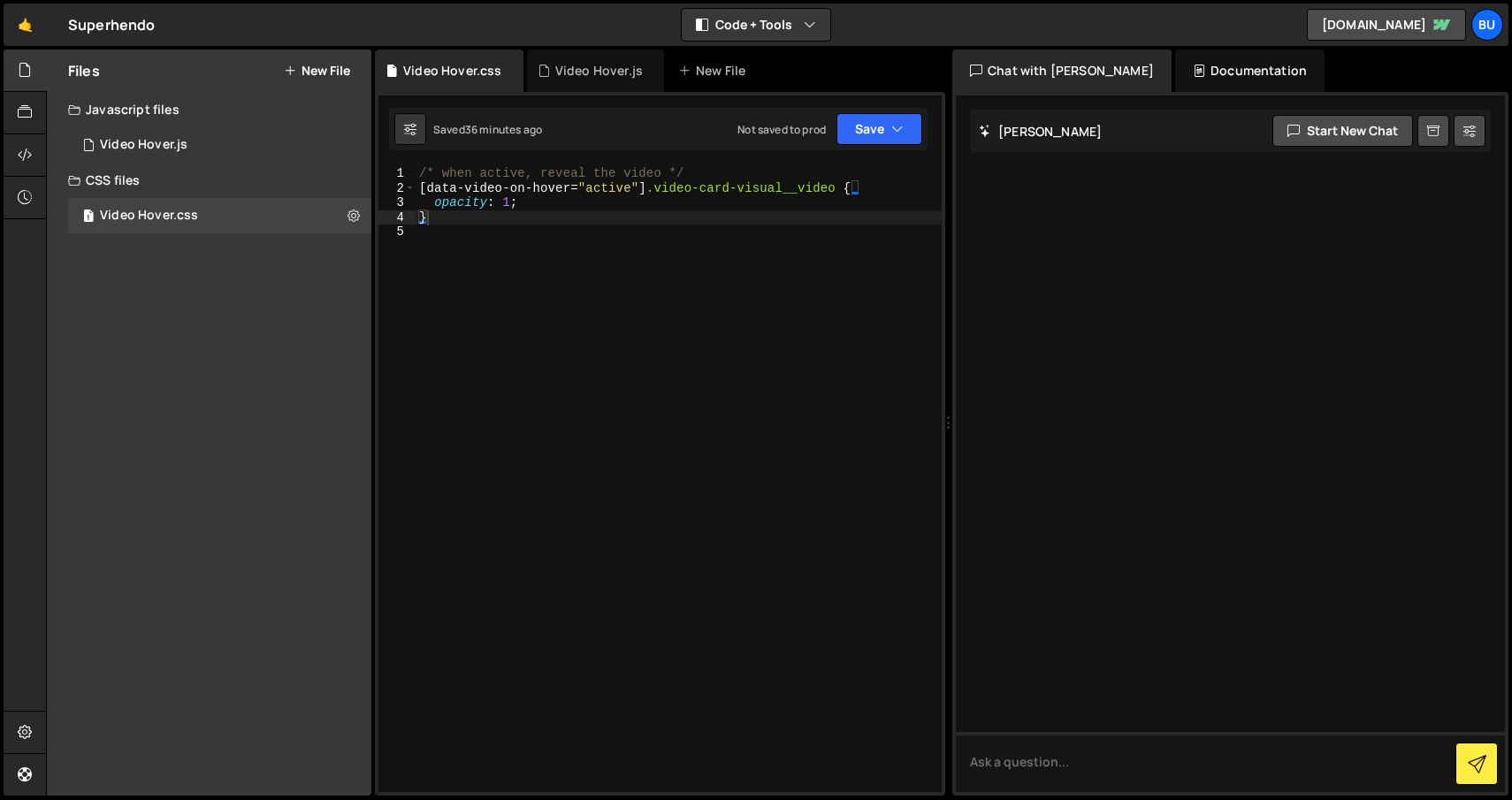
click at [564, 281] on div "/* when active, reveal the video */ [ data-video-on-hover = " active " ] .video…" at bounding box center [678, 494] width 526 height 656
type textarea "}"
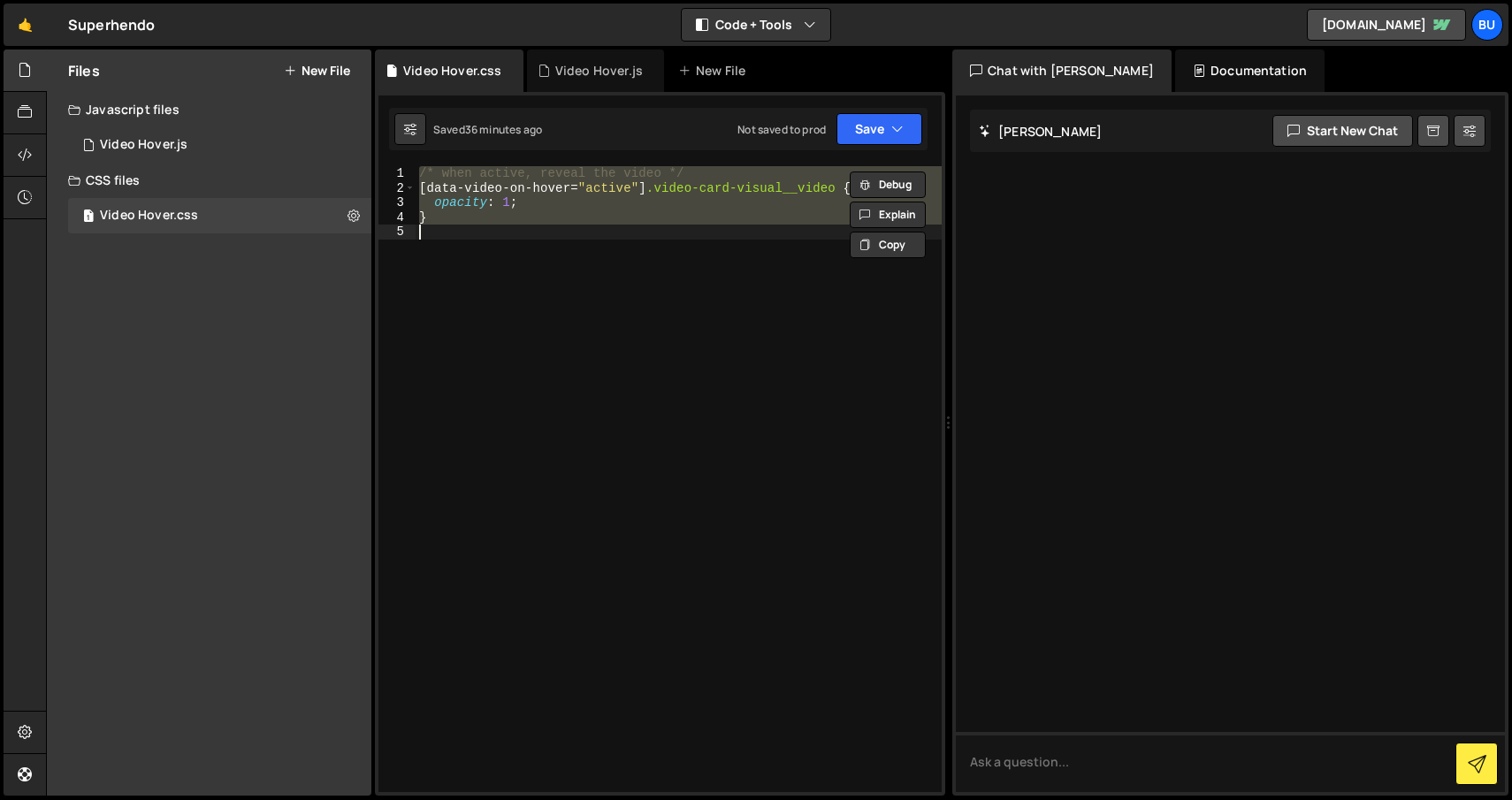
click at [564, 281] on div "/* when active, reveal the video */ [ data-video-on-hover = " active " ] .video…" at bounding box center [678, 479] width 526 height 627
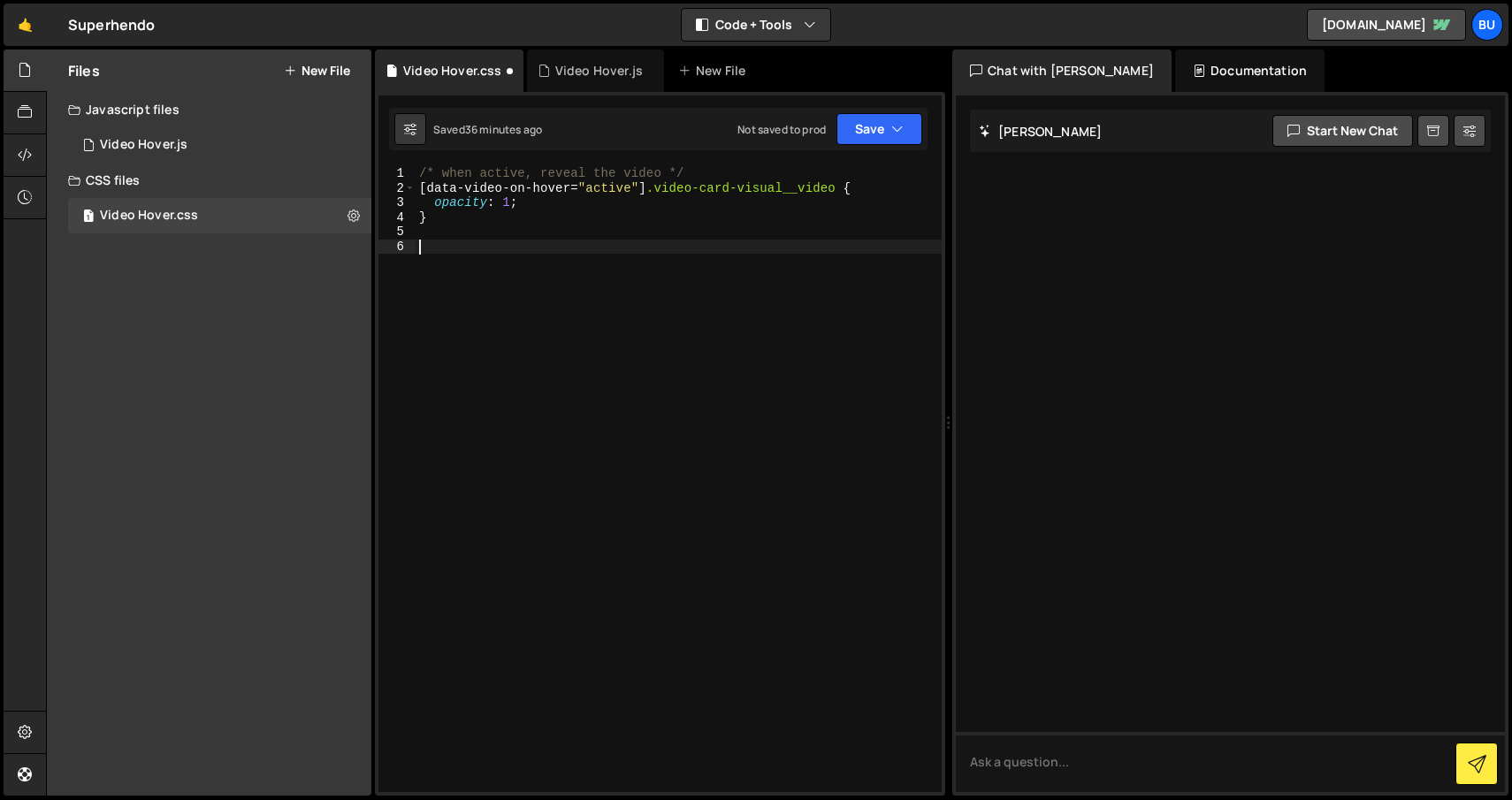
paste textarea "[data-video-on-hover="active"] .video-card-visual__video { opacity: 1; }"
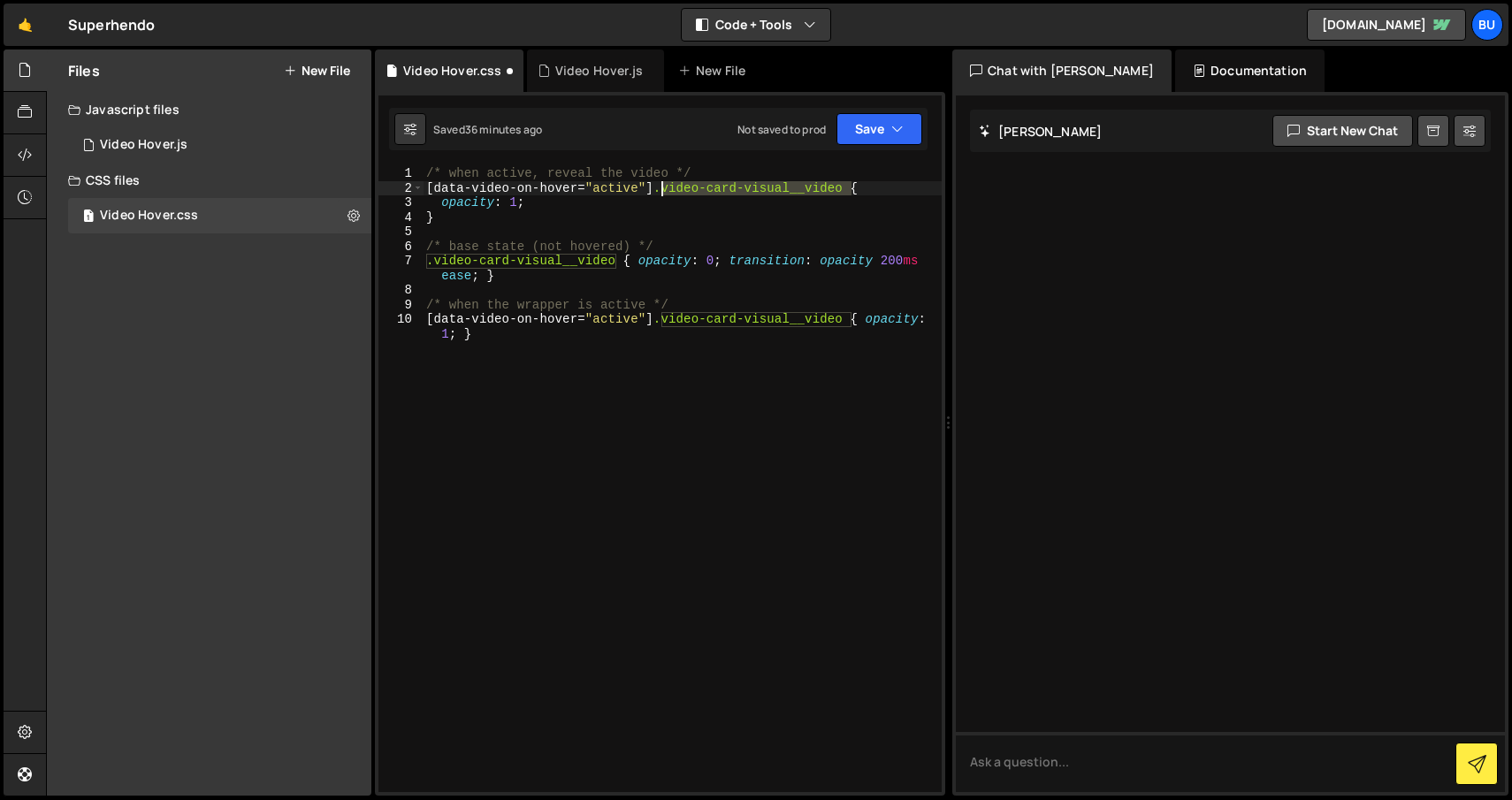
drag, startPoint x: 854, startPoint y: 183, endPoint x: 662, endPoint y: 188, distance: 192.1
click at [662, 188] on div "/* when active, reveal the video */ [ data-video-on-hover = " active " ] .video…" at bounding box center [682, 500] width 519 height 670
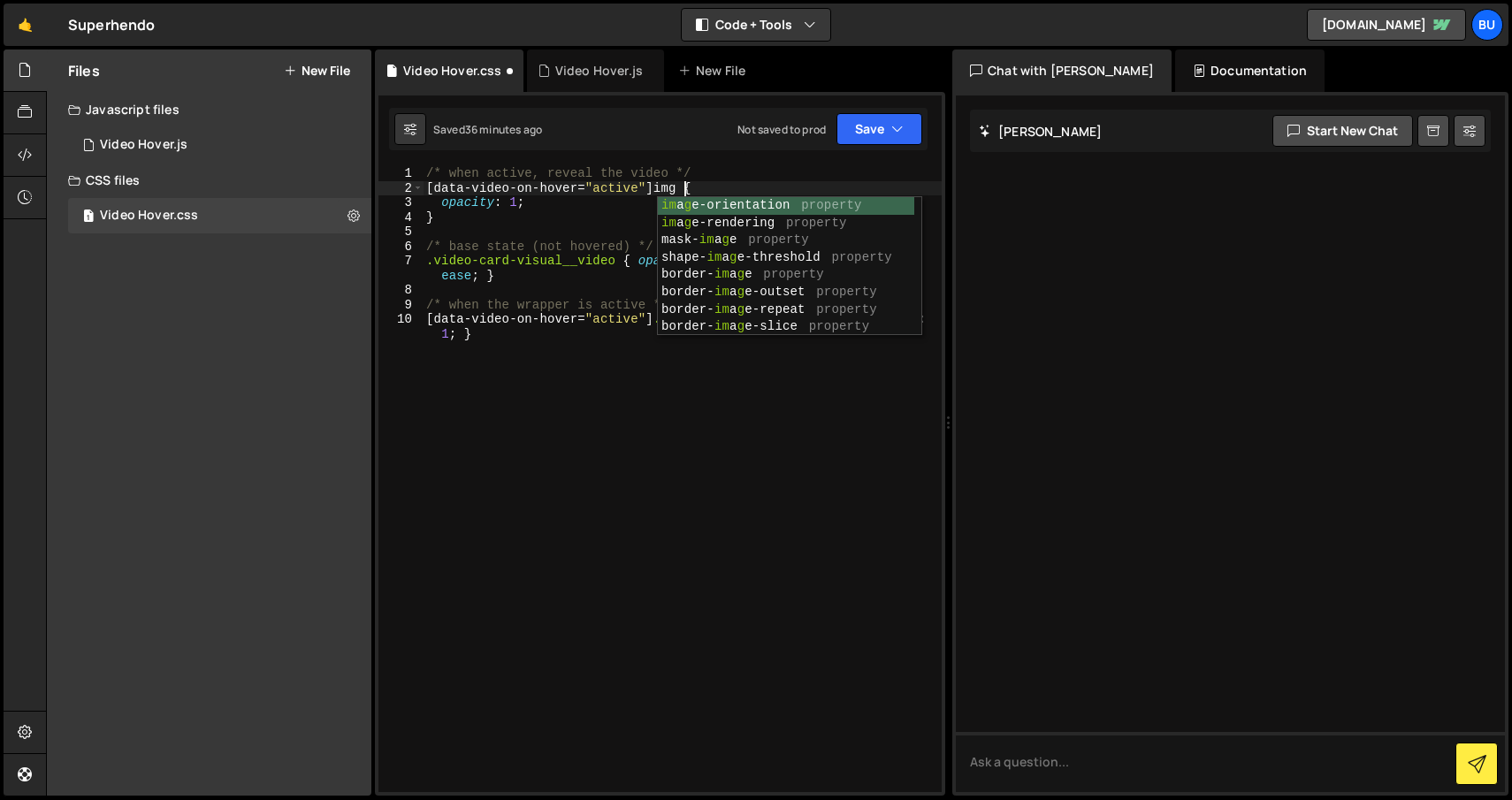
scroll to position [0, 18]
click at [470, 315] on div "/* when active, reveal the video */ [ data-video-on-hover = " active " ] img { …" at bounding box center [682, 500] width 519 height 670
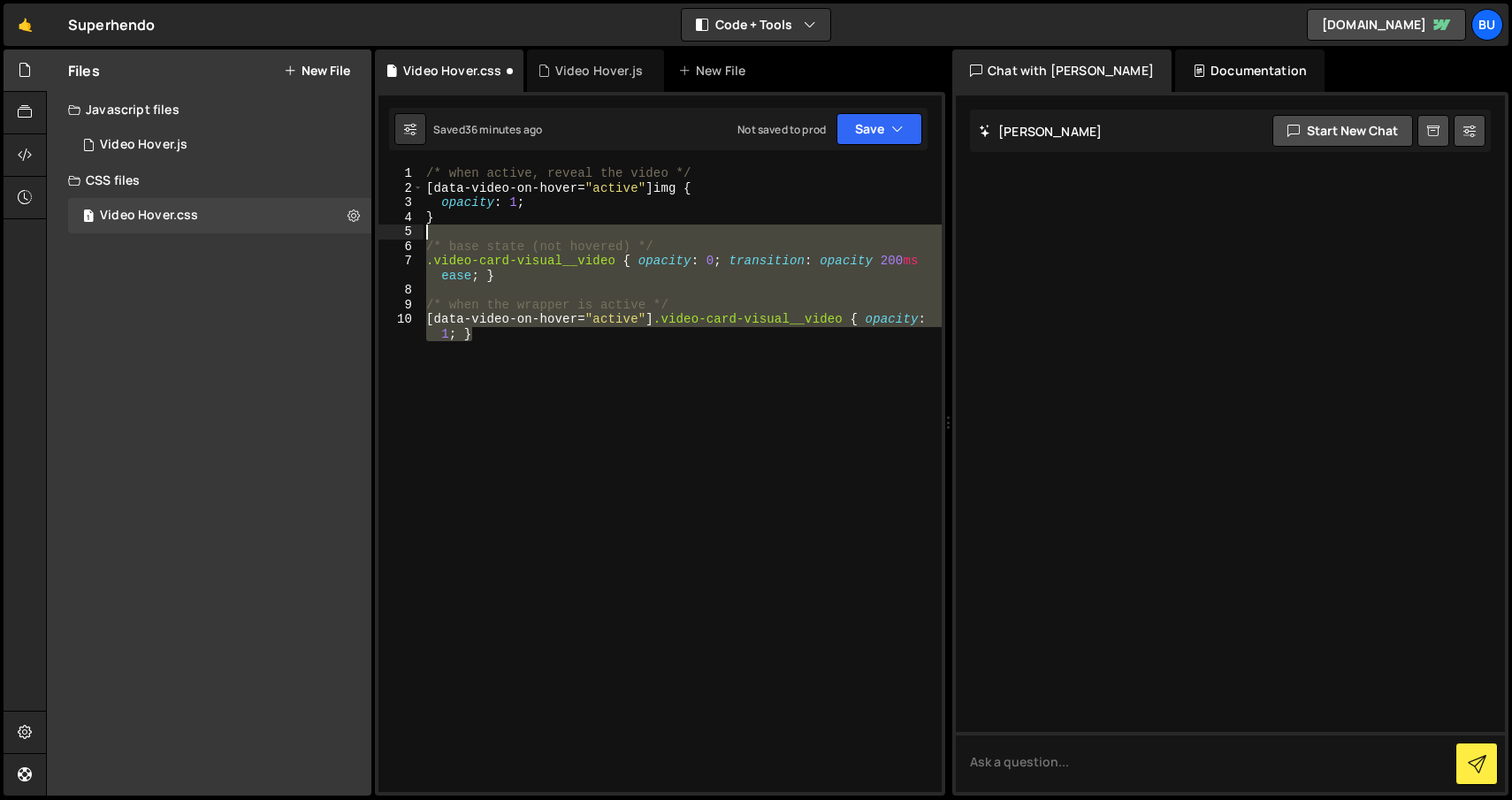
drag, startPoint x: 512, startPoint y: 338, endPoint x: 419, endPoint y: 237, distance: 137.3
click at [419, 237] on div "[data-video-on-hover="active"] .video-card-visual__video { opacity: 1; } 1 2 3 …" at bounding box center [660, 479] width 563 height 627
click at [526, 338] on div "/* when active, reveal the video */ [ data-video-on-hover = " active " ] img { …" at bounding box center [682, 479] width 519 height 627
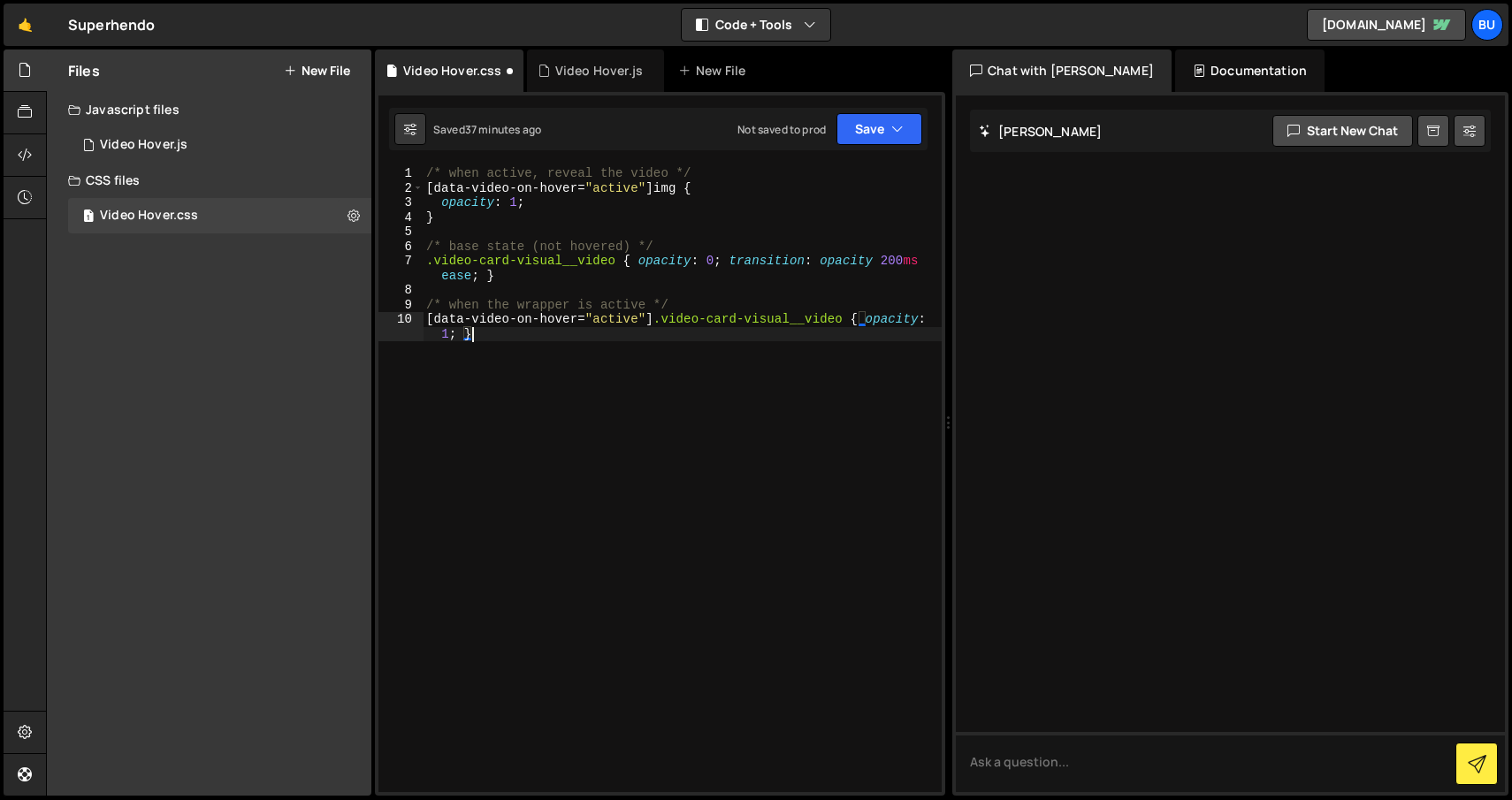
click at [673, 188] on div "/* when active, reveal the video */ [ data-video-on-hover = " active " ] img { …" at bounding box center [682, 500] width 519 height 670
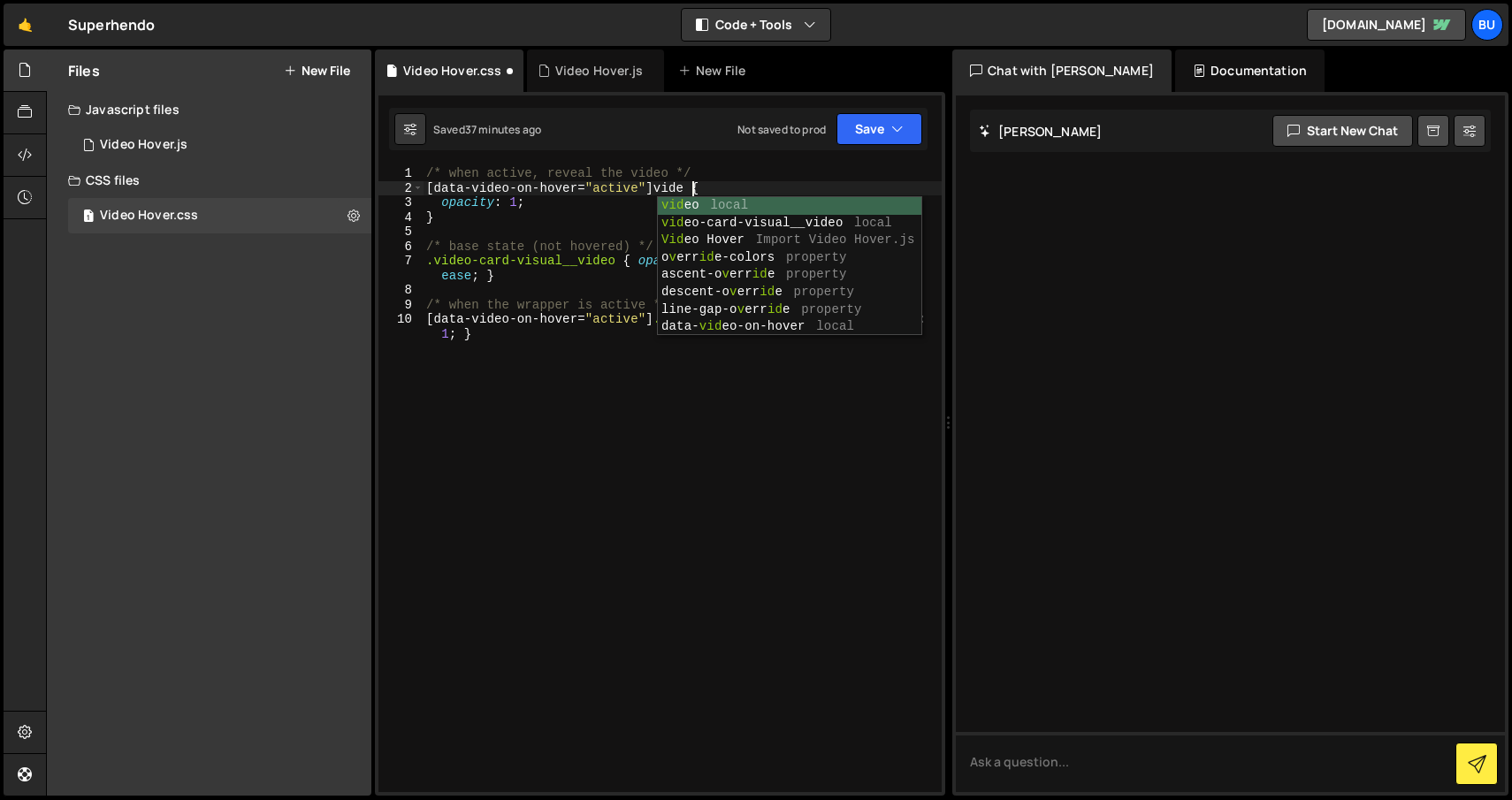
scroll to position [0, 19]
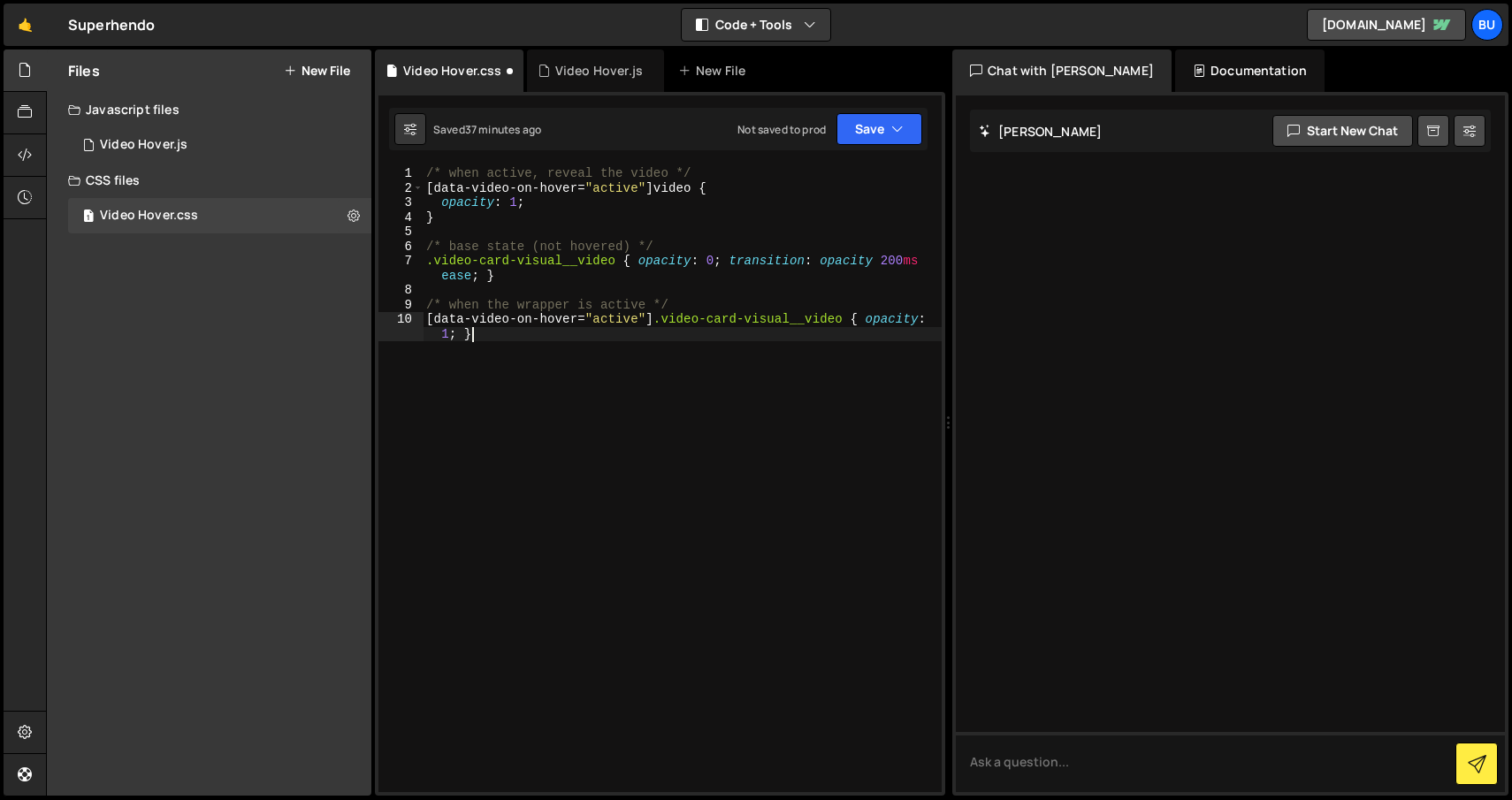
click at [586, 391] on div "/* when active, reveal the video */ [ data-video-on-hover = " active " ] video …" at bounding box center [682, 500] width 519 height 670
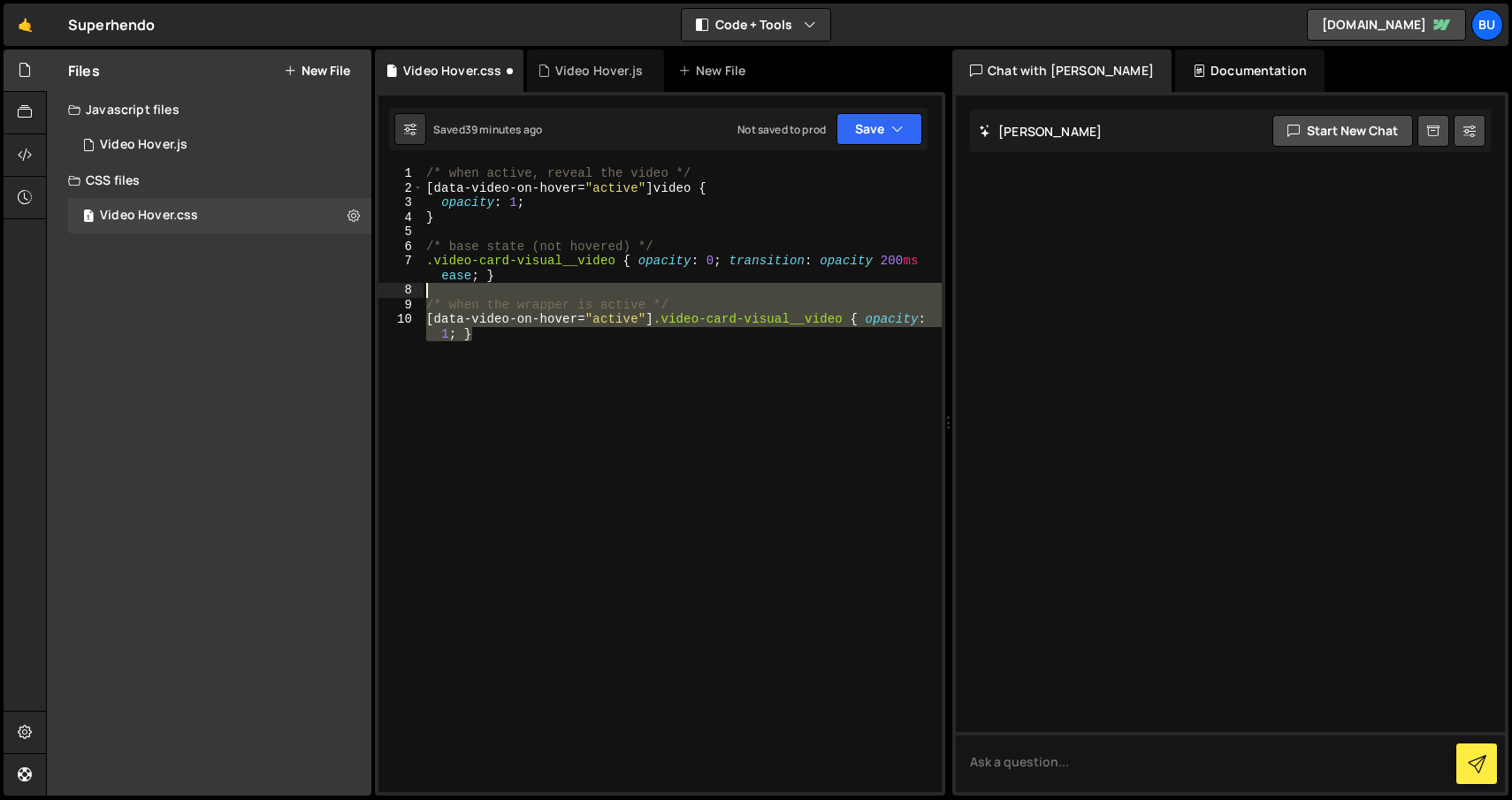
click at [453, 292] on div "/* when active, reveal the video */ [ data-video-on-hover = " active " ] video …" at bounding box center [682, 500] width 519 height 670
click at [486, 351] on div "/* when active, reveal the video */ [ data-video-on-hover = " active " ] video …" at bounding box center [682, 479] width 519 height 627
drag, startPoint x: 509, startPoint y: 355, endPoint x: 418, endPoint y: 302, distance: 105.3
click at [418, 302] on div "[data-video-on-hover="active"] .video-card-visual__video { opacity: 1; } 1 2 3 …" at bounding box center [660, 479] width 563 height 627
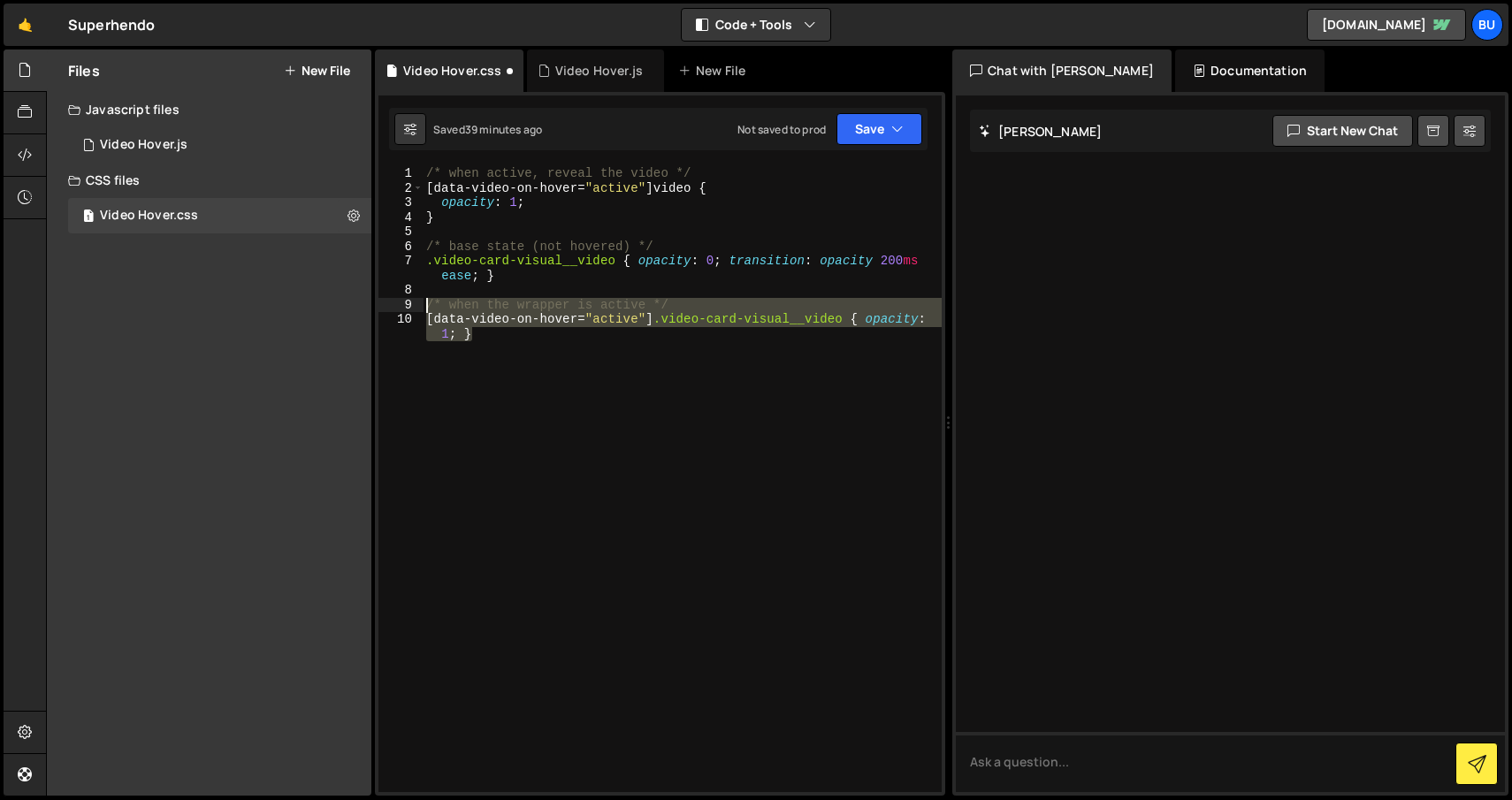
type textarea "/* when the wrapper is active */ [data-video-on-hover="active"] .video-card-vis…"
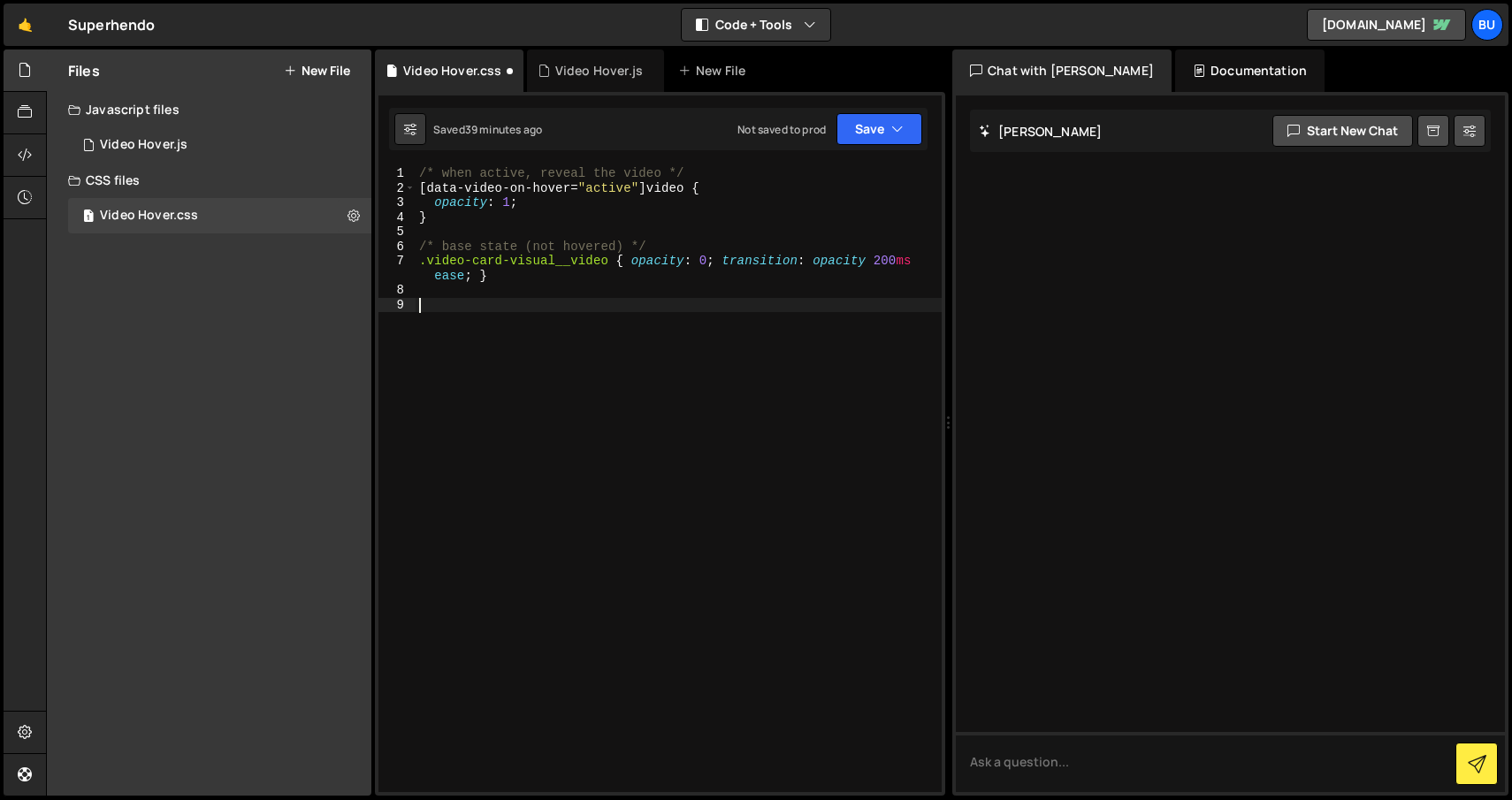
scroll to position [0, 0]
drag, startPoint x: 608, startPoint y: 261, endPoint x: 473, endPoint y: 261, distance: 135.0
click at [473, 261] on div "/* when active, reveal the video */ [ data-video-on-hover = " active " ] video …" at bounding box center [678, 494] width 526 height 656
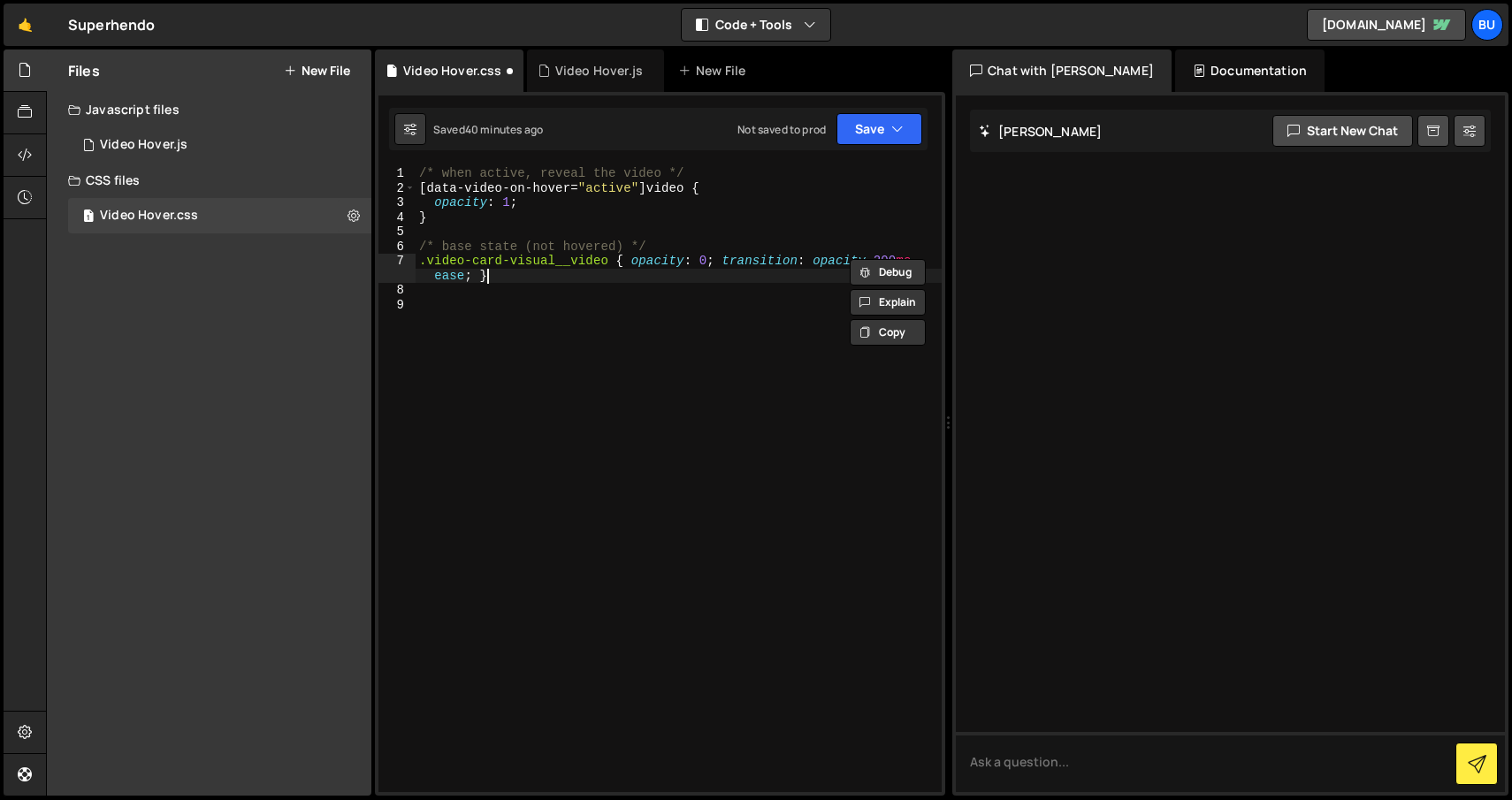
click at [620, 271] on div "/* when active, reveal the video */ [ data-video-on-hover = " active " ] video …" at bounding box center [678, 494] width 526 height 656
drag, startPoint x: 608, startPoint y: 264, endPoint x: 420, endPoint y: 257, distance: 188.1
click at [420, 257] on div "/* when active, reveal the video */ [ data-video-on-hover = " active " ] video …" at bounding box center [678, 494] width 526 height 656
click at [677, 187] on div "/* when active, reveal the video */ [ data-video-on-hover = " active " ] video …" at bounding box center [678, 494] width 526 height 656
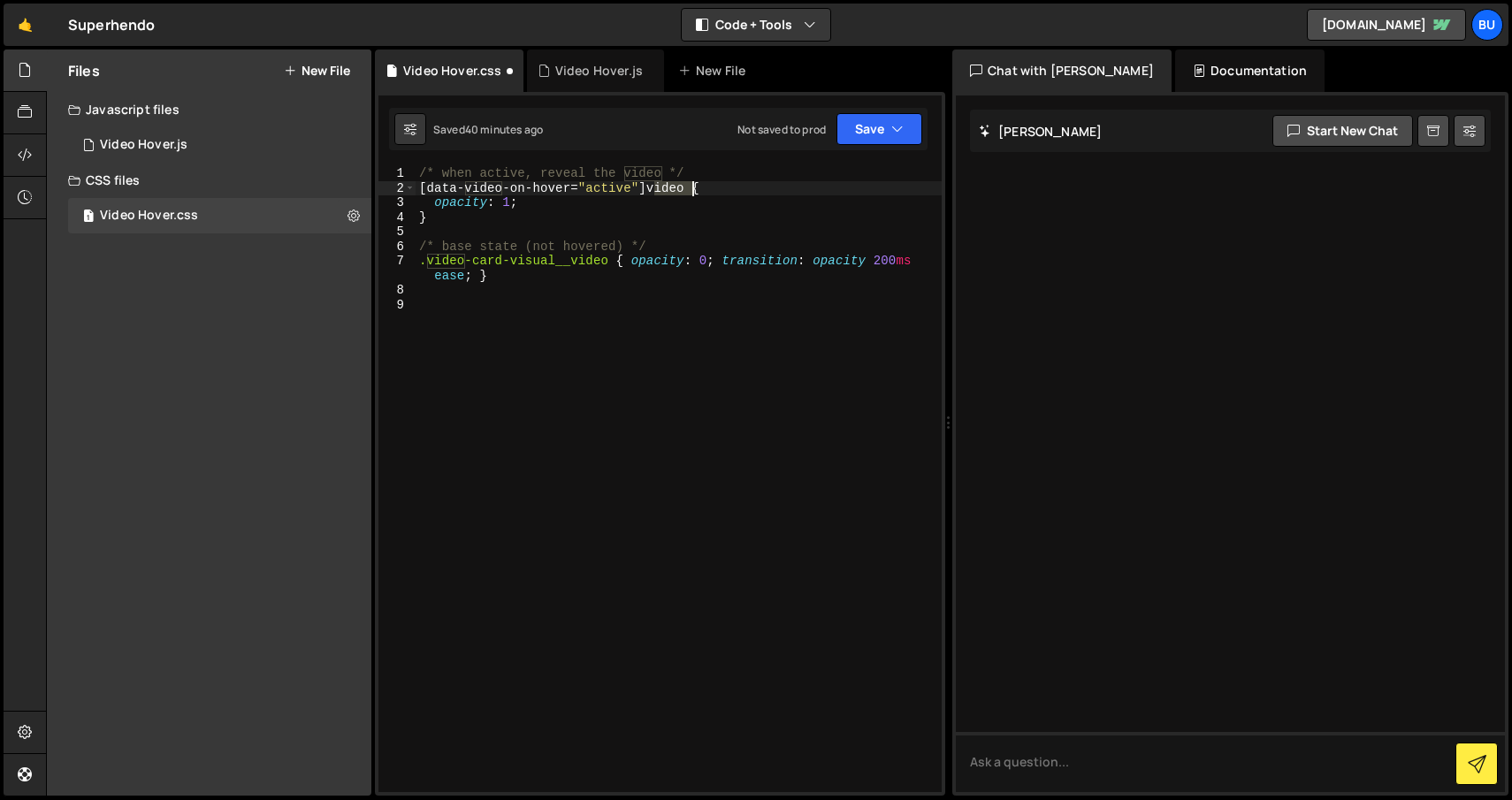
paste textarea ".video-card-visual__"
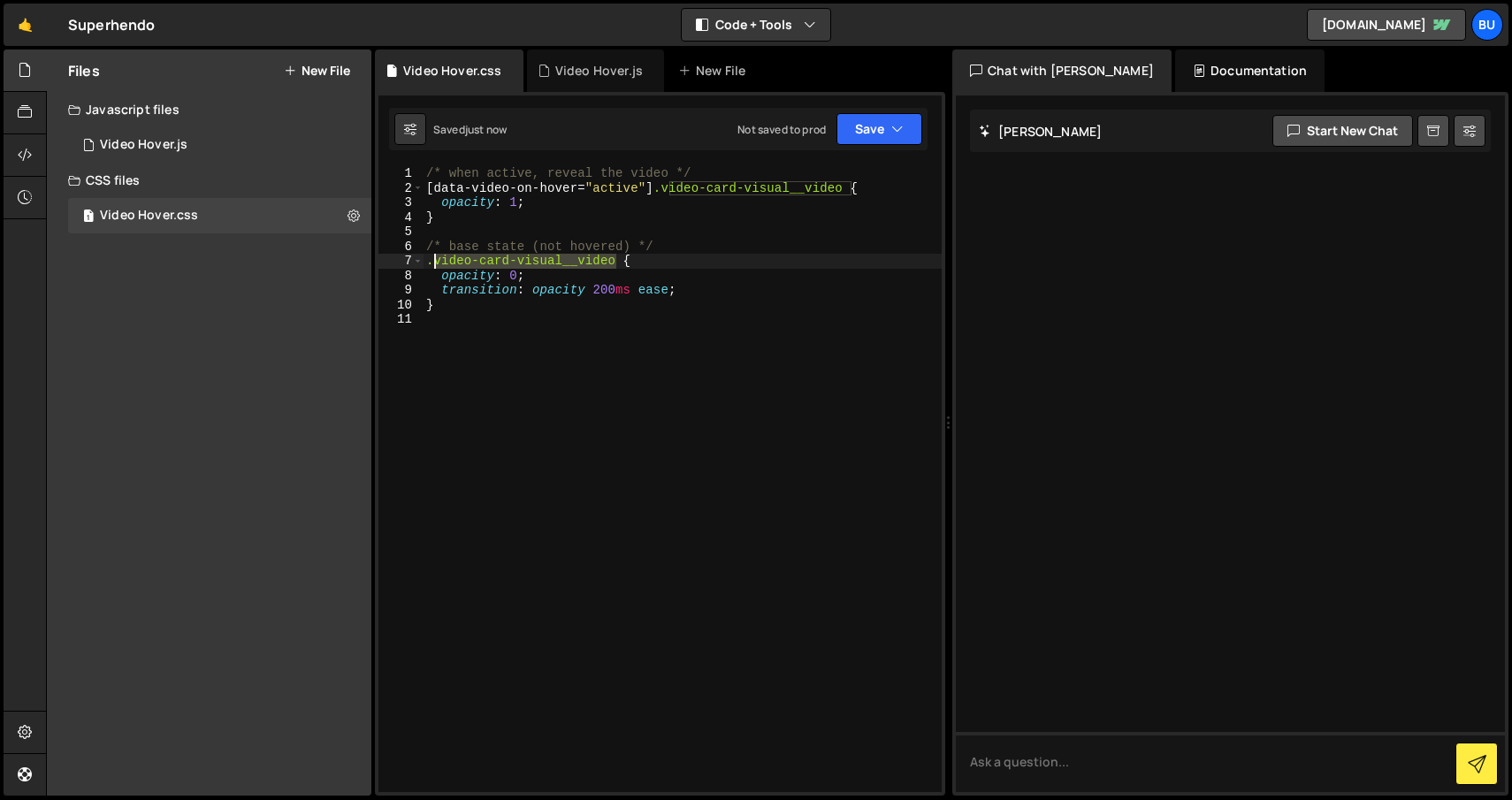
drag, startPoint x: 618, startPoint y: 258, endPoint x: 436, endPoint y: 259, distance: 182.0
click at [436, 259] on div "/* when active, reveal the video */ [ data-video-on-hover = " active " ] .video…" at bounding box center [682, 494] width 519 height 656
click at [581, 304] on div "/* when active, reveal the video */ [ data-video-on-hover = " active " ] .video…" at bounding box center [682, 494] width 519 height 656
click at [623, 264] on div "/* when active, reveal the video */ [ data-video-on-hover = " active " ] .video…" at bounding box center [682, 494] width 519 height 656
type textarea ".video-card-visual__video {"
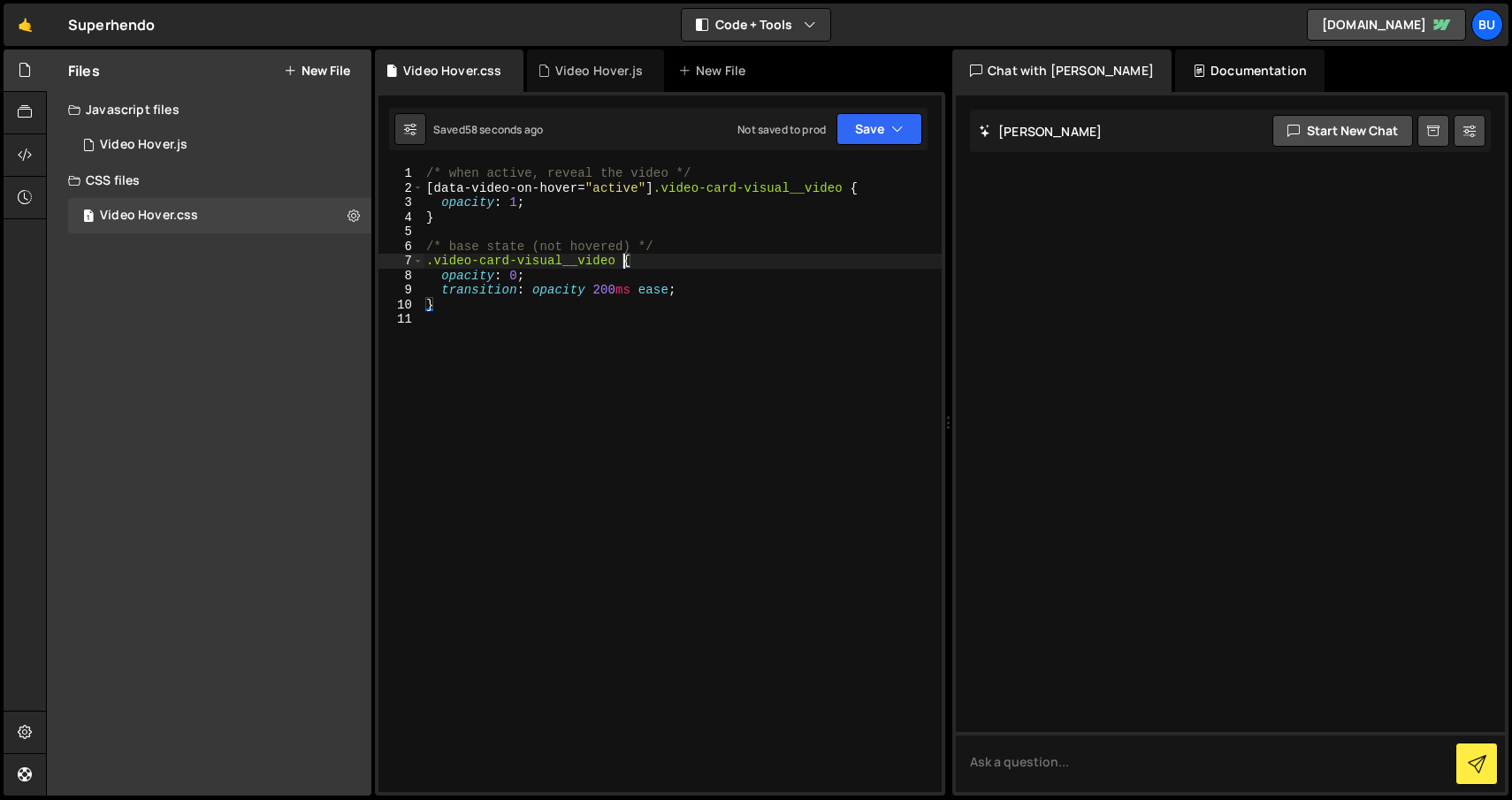
click at [620, 334] on div "/* when active, reveal the video */ [ data-video-on-hover = " active " ] .video…" at bounding box center [682, 494] width 519 height 656
click at [267, 145] on div "1 Video Hover.js 0" at bounding box center [219, 145] width 303 height 36
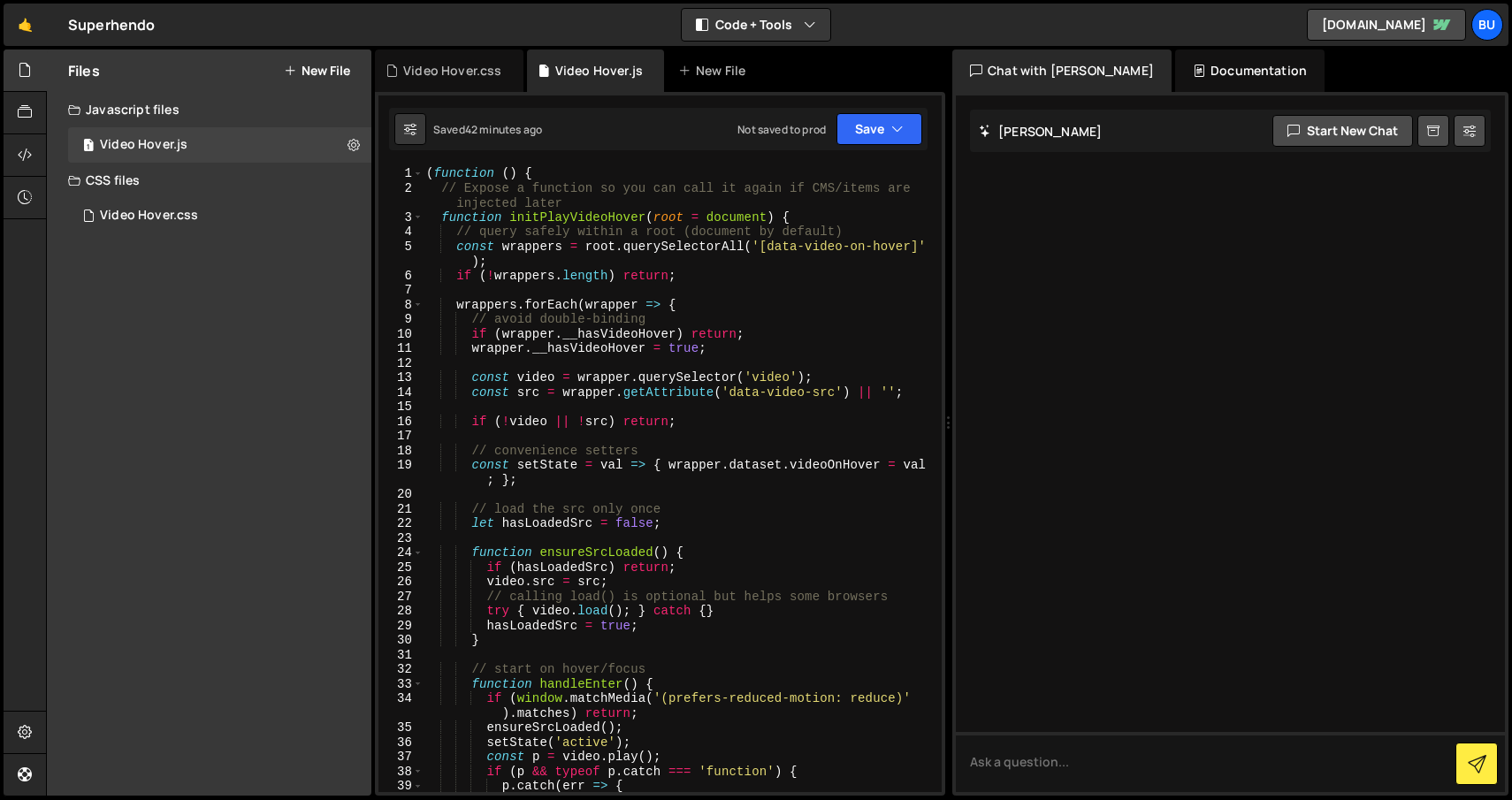
scroll to position [738, 0]
